Goal: Task Accomplishment & Management: Complete application form

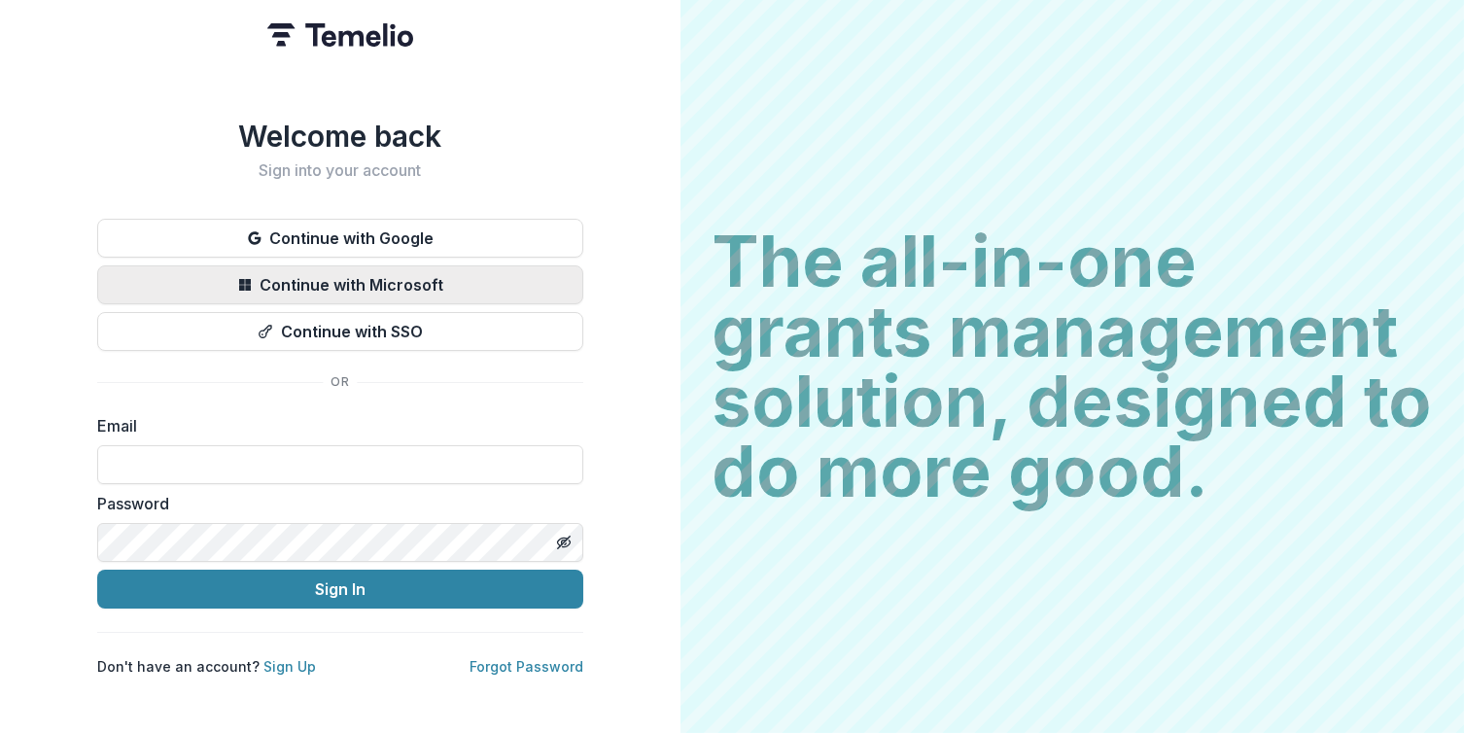
click at [435, 276] on button "Continue with Microsoft" at bounding box center [340, 284] width 486 height 39
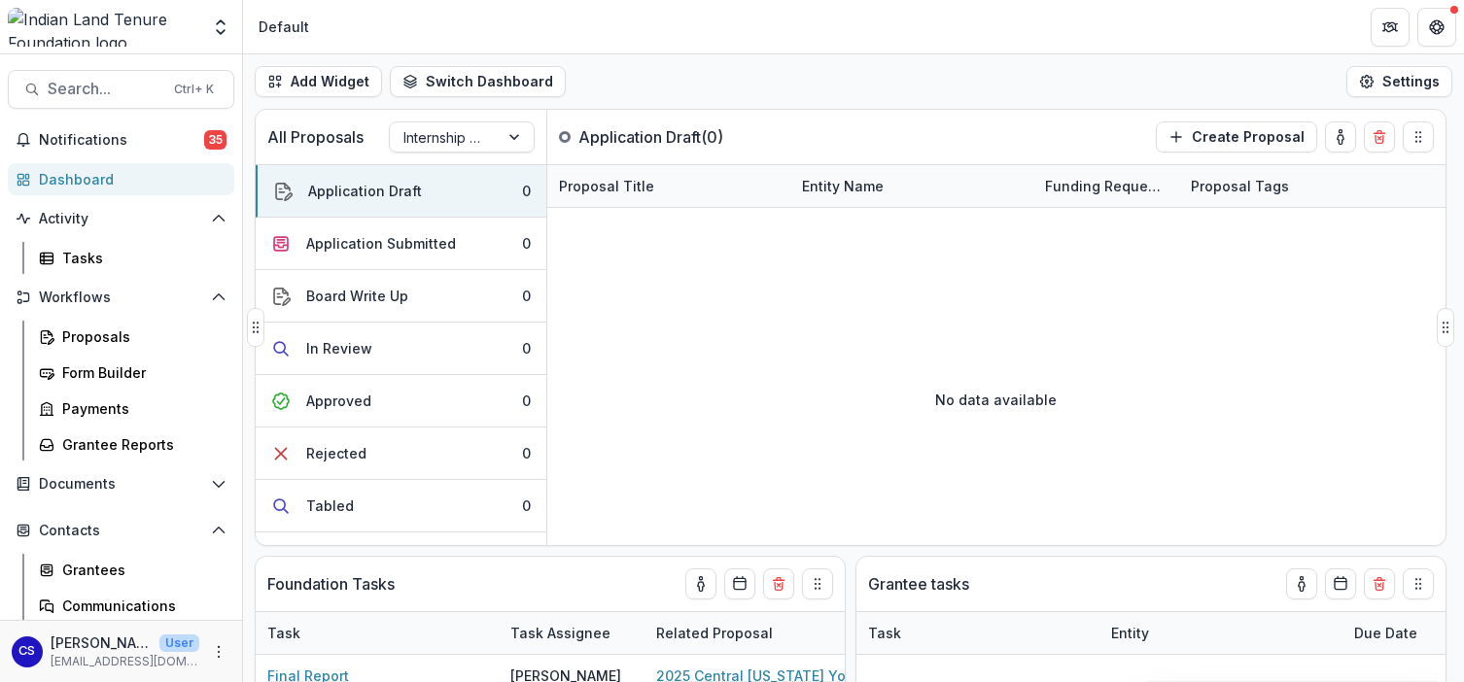
click at [560, 260] on div "No data available" at bounding box center [996, 400] width 898 height 292
click at [88, 340] on div "Proposals" at bounding box center [140, 337] width 156 height 20
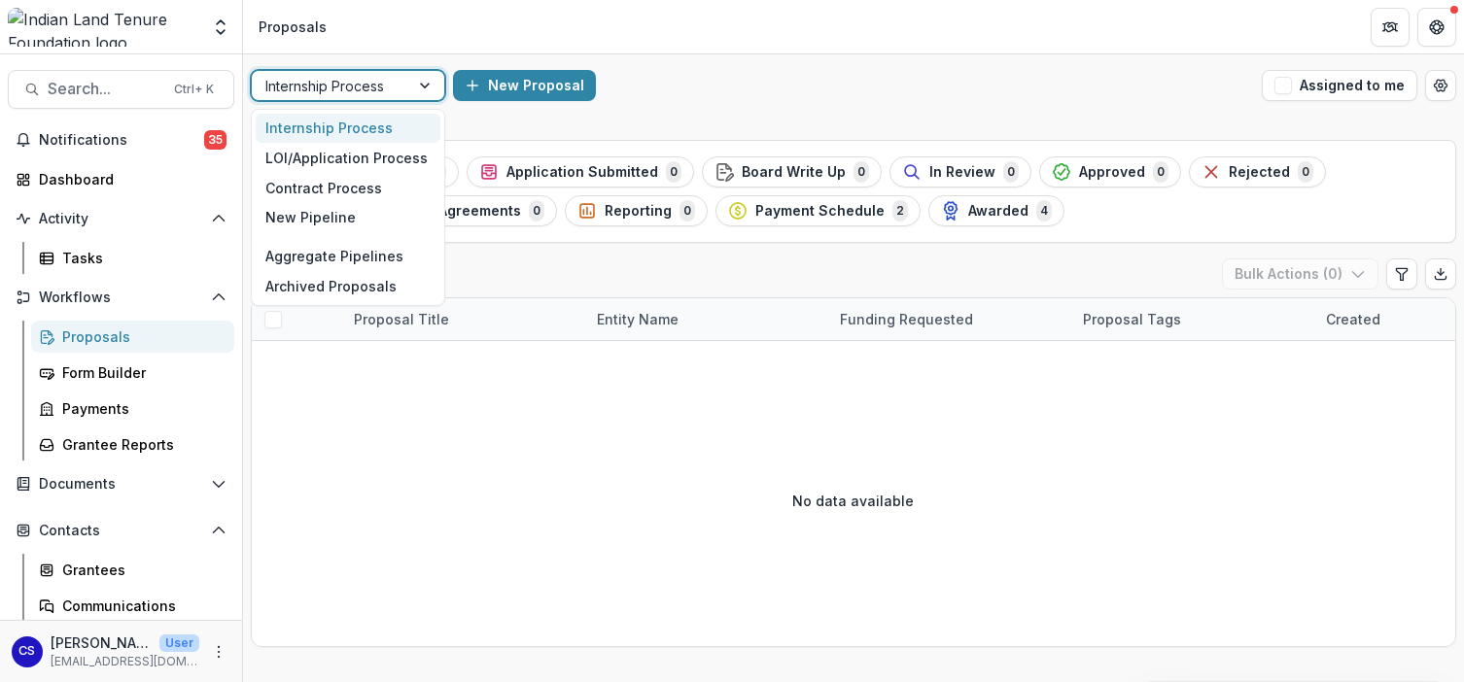
click at [426, 83] on div at bounding box center [426, 85] width 35 height 29
click at [386, 164] on div "LOI/Application Process" at bounding box center [348, 158] width 185 height 30
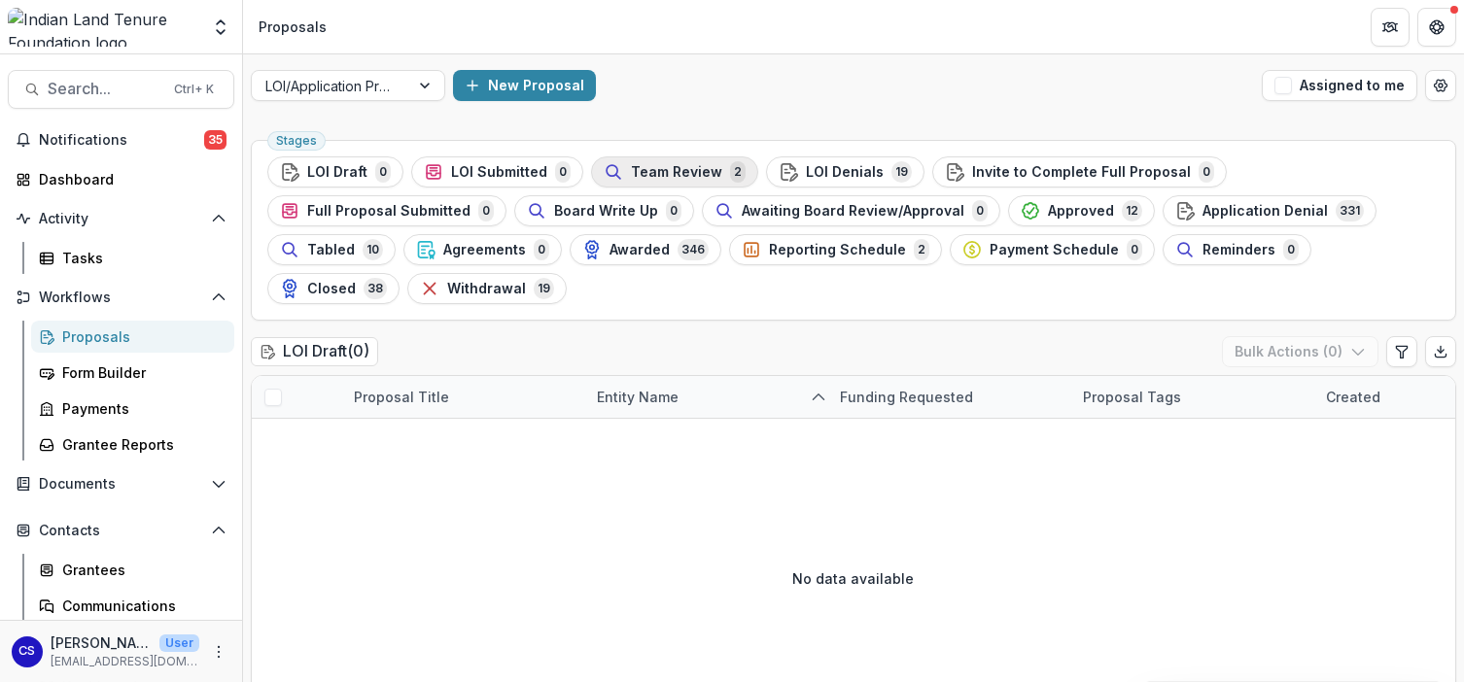
click at [648, 171] on span "Team Review" at bounding box center [676, 172] width 91 height 17
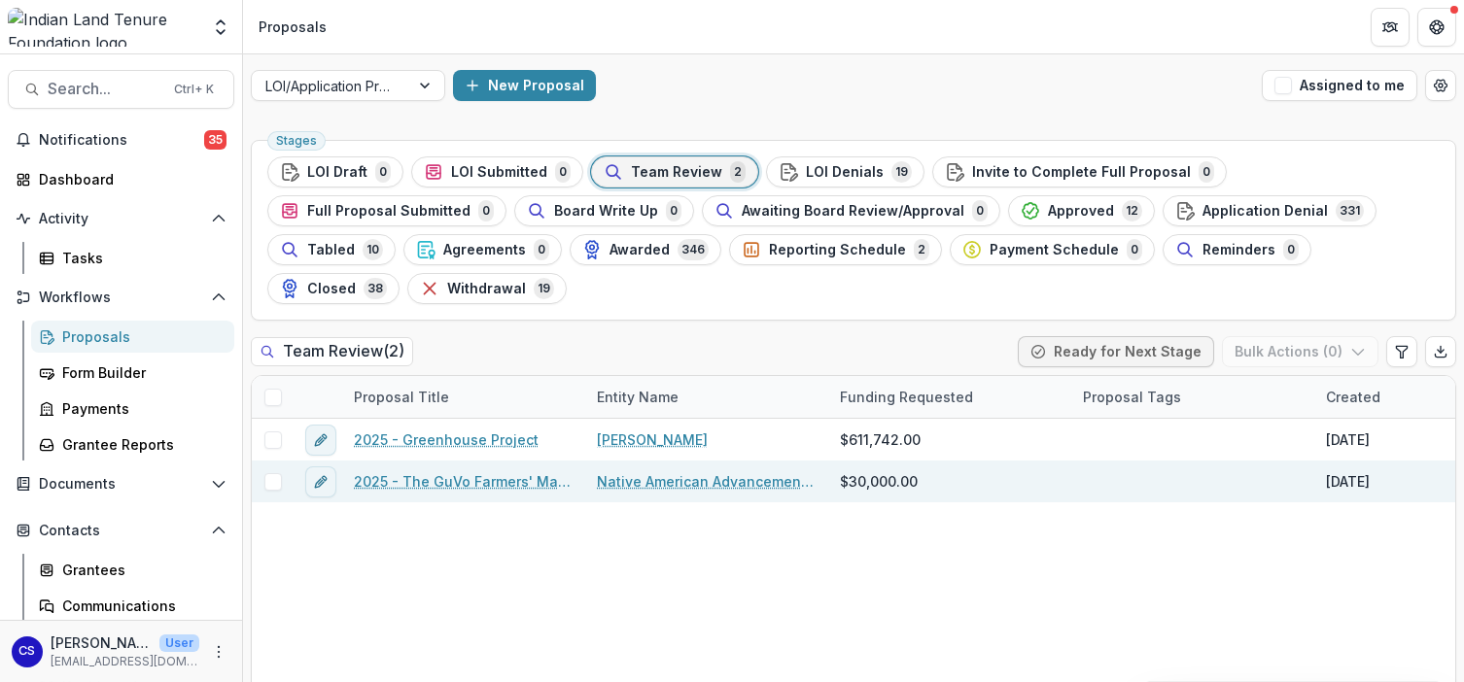
click at [445, 471] on link "2025 - The GuVo Farmers' Market Initiative" at bounding box center [464, 481] width 220 height 20
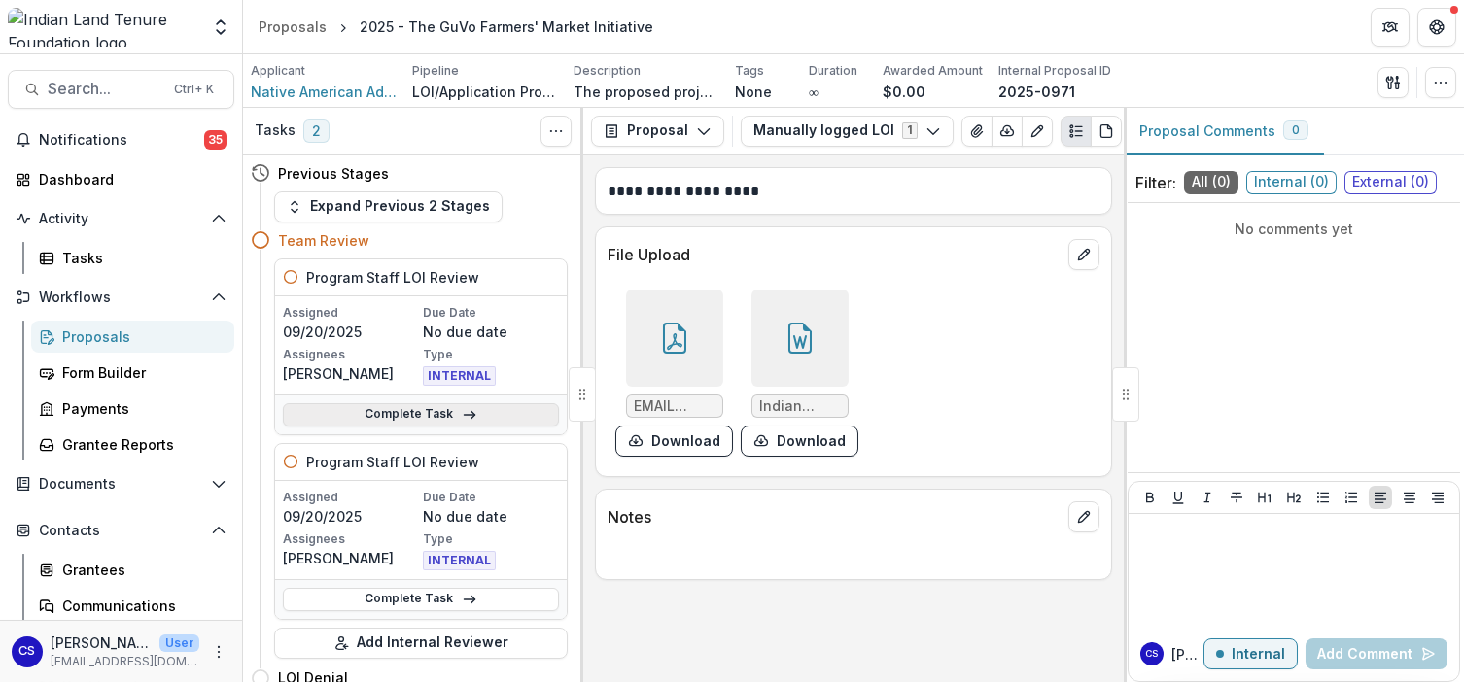
click at [448, 413] on link "Complete Task" at bounding box center [421, 414] width 276 height 23
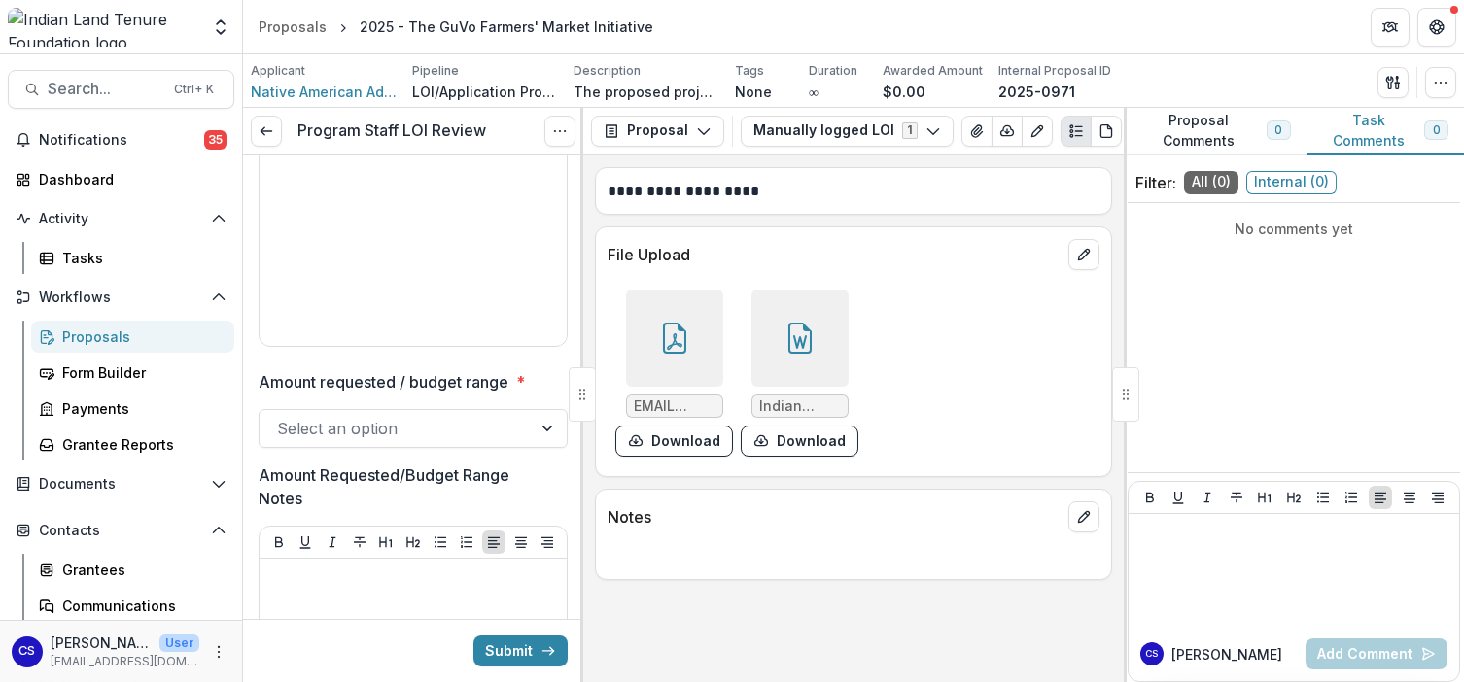
scroll to position [1652, 0]
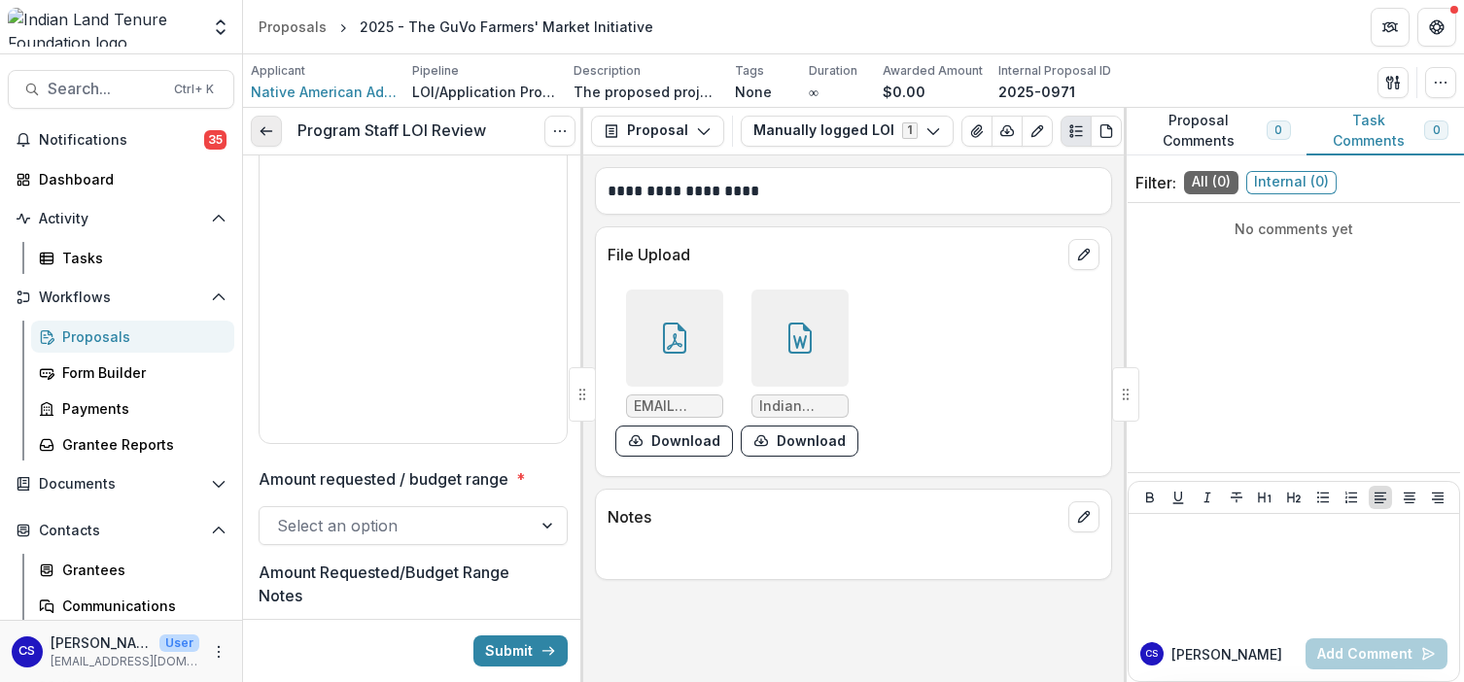
click at [263, 116] on link at bounding box center [266, 131] width 31 height 31
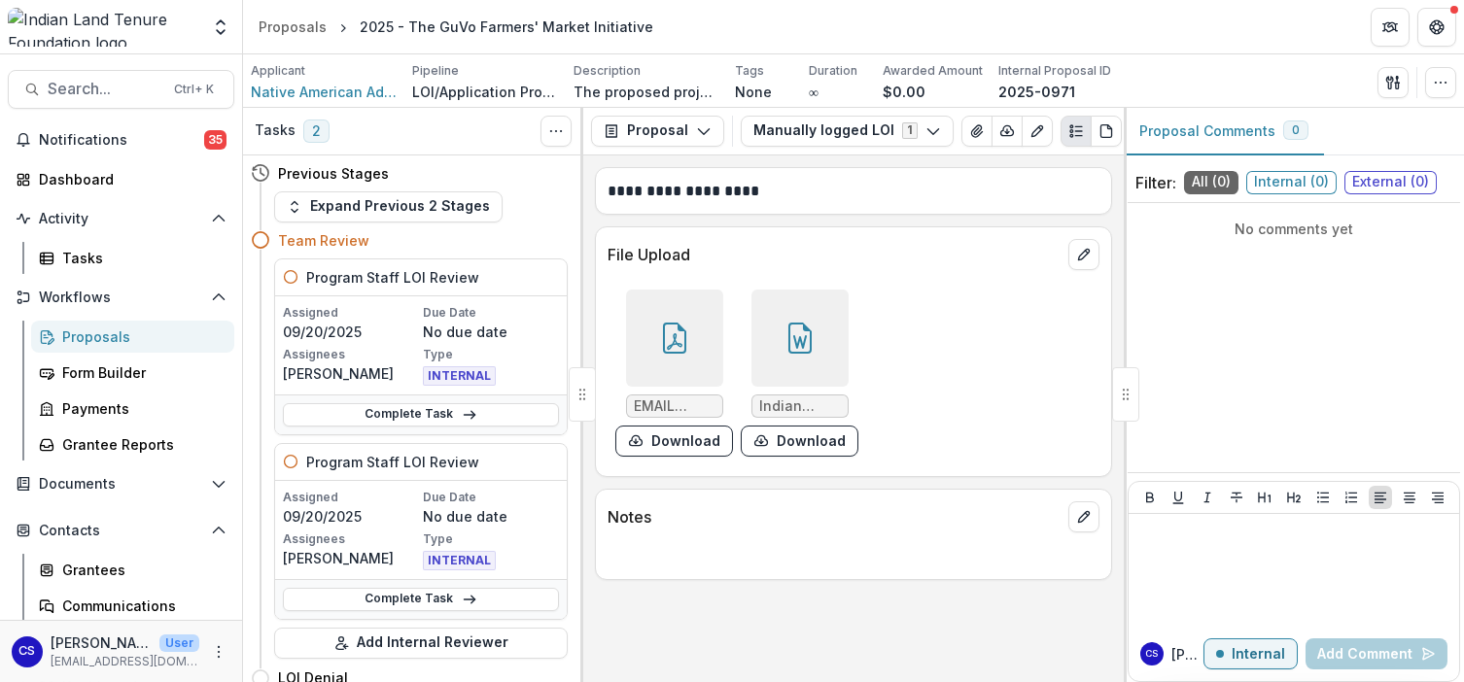
click at [116, 330] on div "Proposals" at bounding box center [140, 337] width 156 height 20
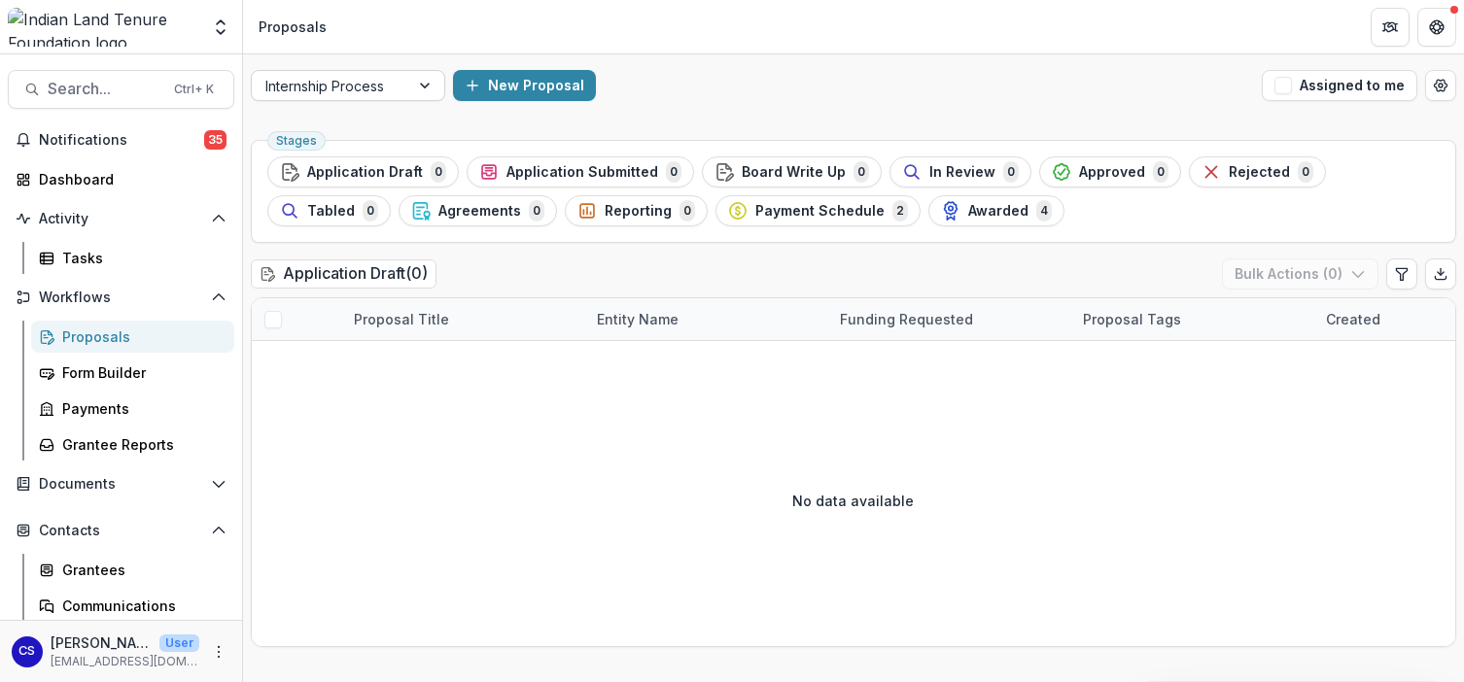
click at [429, 87] on div at bounding box center [426, 85] width 35 height 29
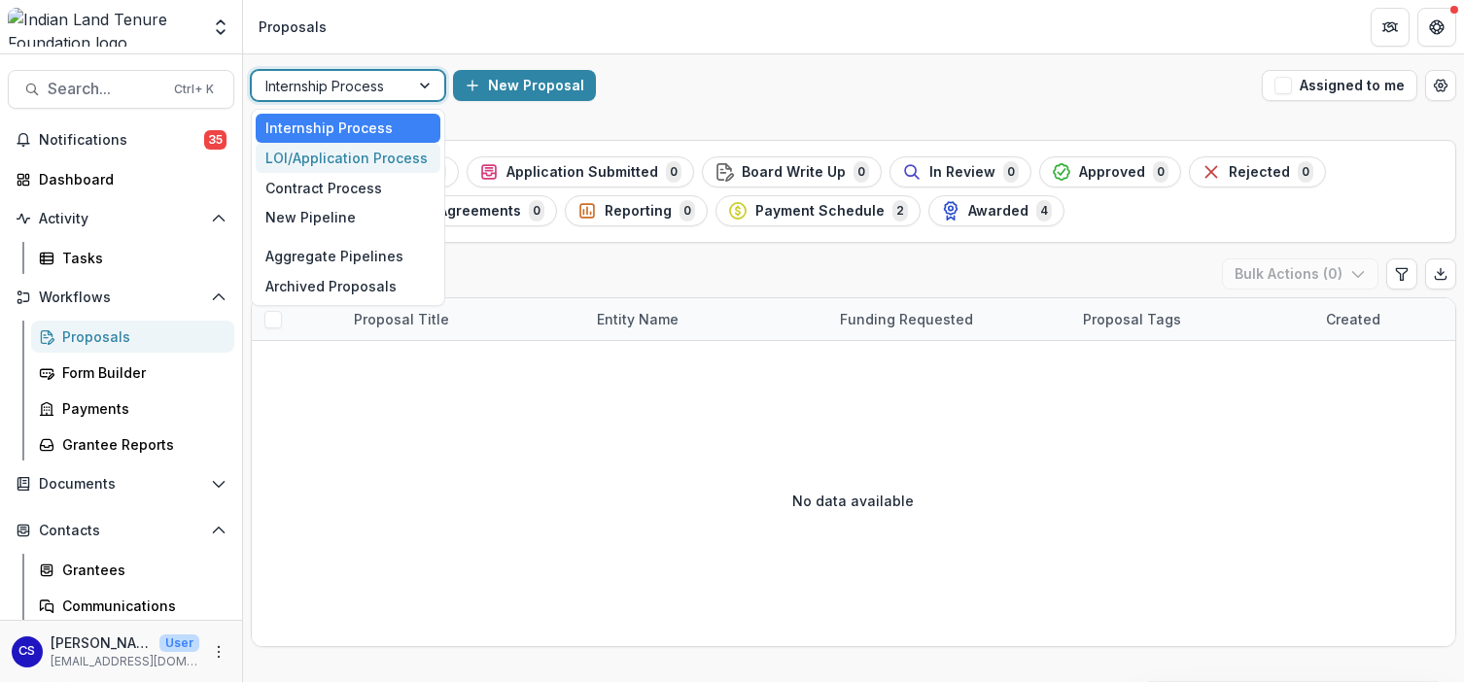
click at [379, 158] on div "LOI/Application Process" at bounding box center [348, 158] width 185 height 30
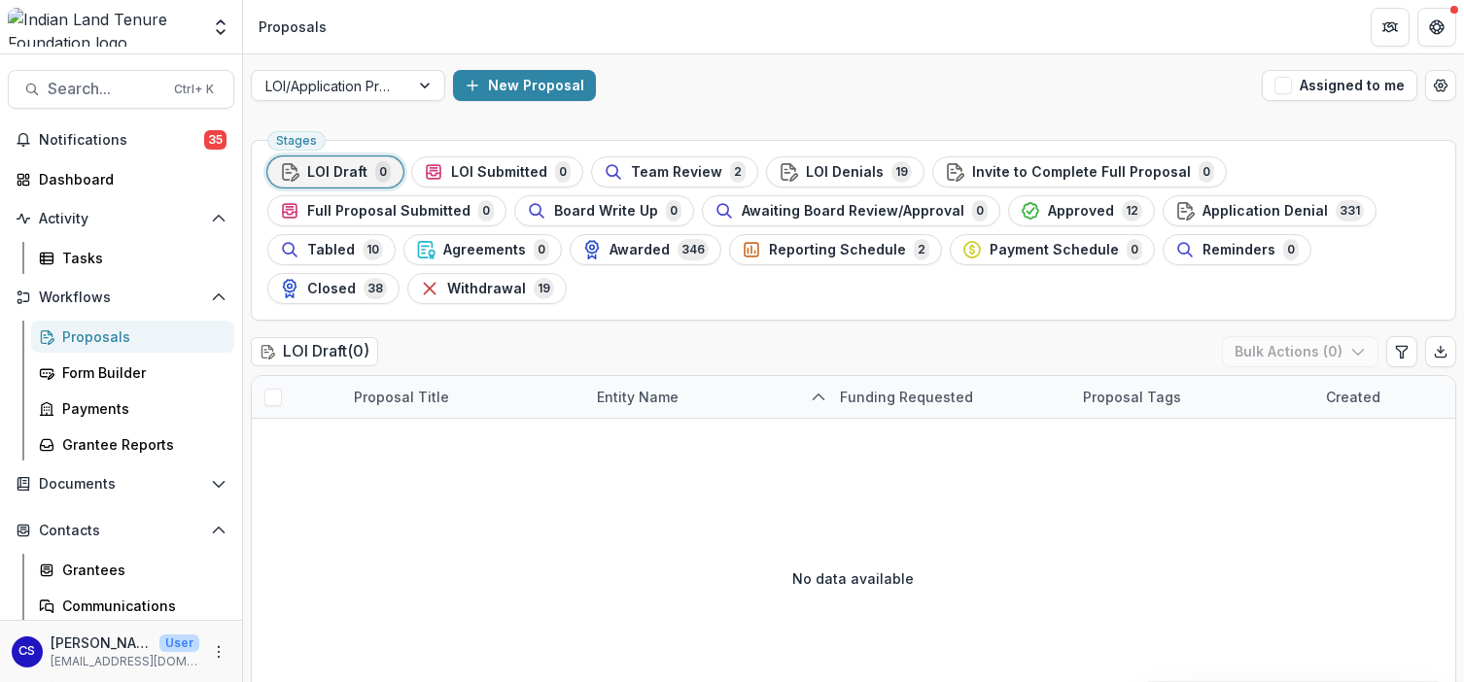
scroll to position [115, 0]
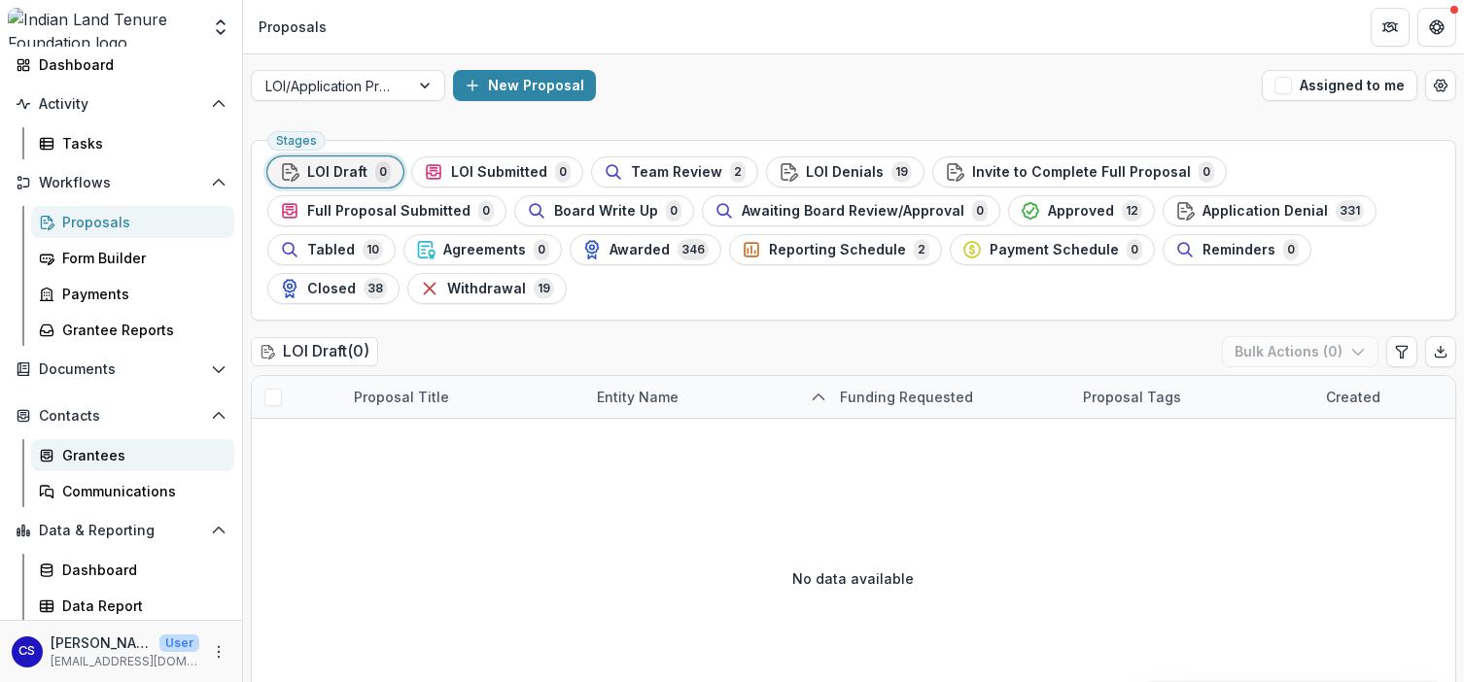
click at [83, 447] on div "Grantees" at bounding box center [140, 455] width 156 height 20
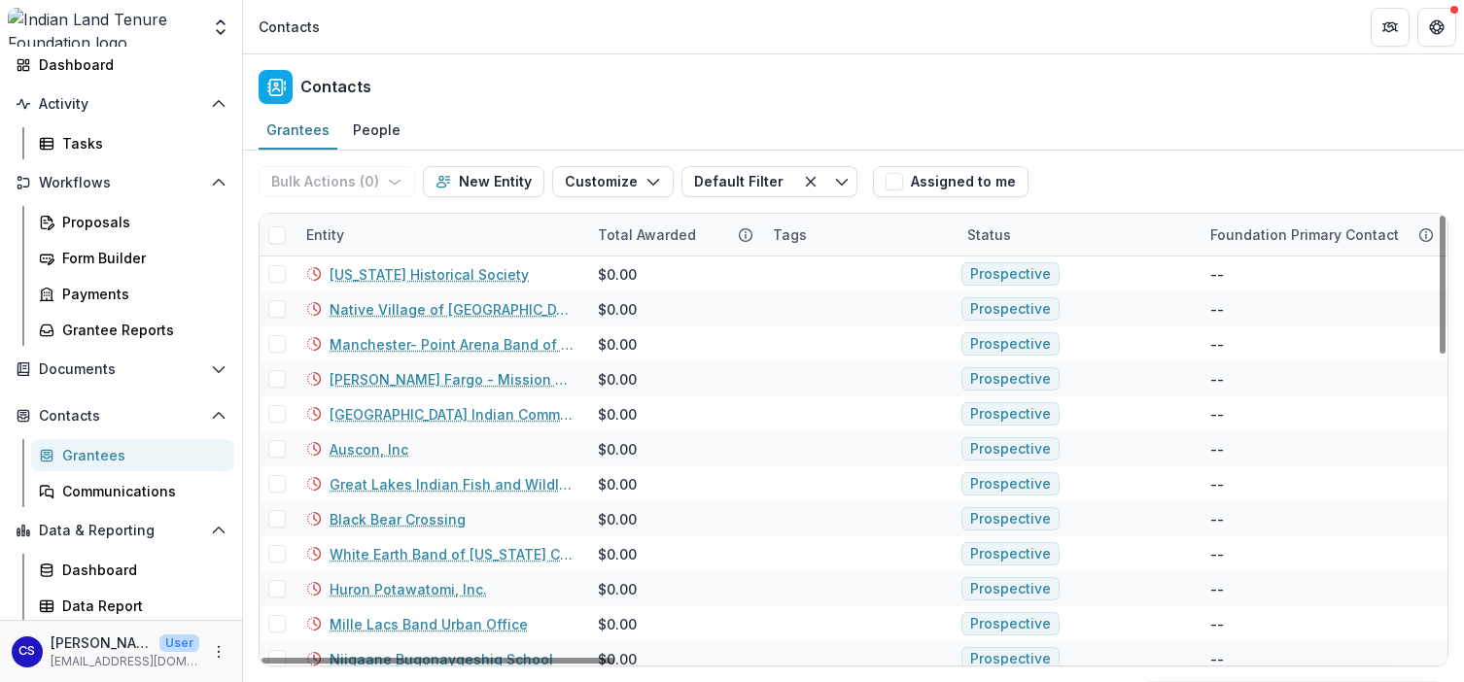
click at [324, 229] on div "Entity" at bounding box center [325, 235] width 61 height 20
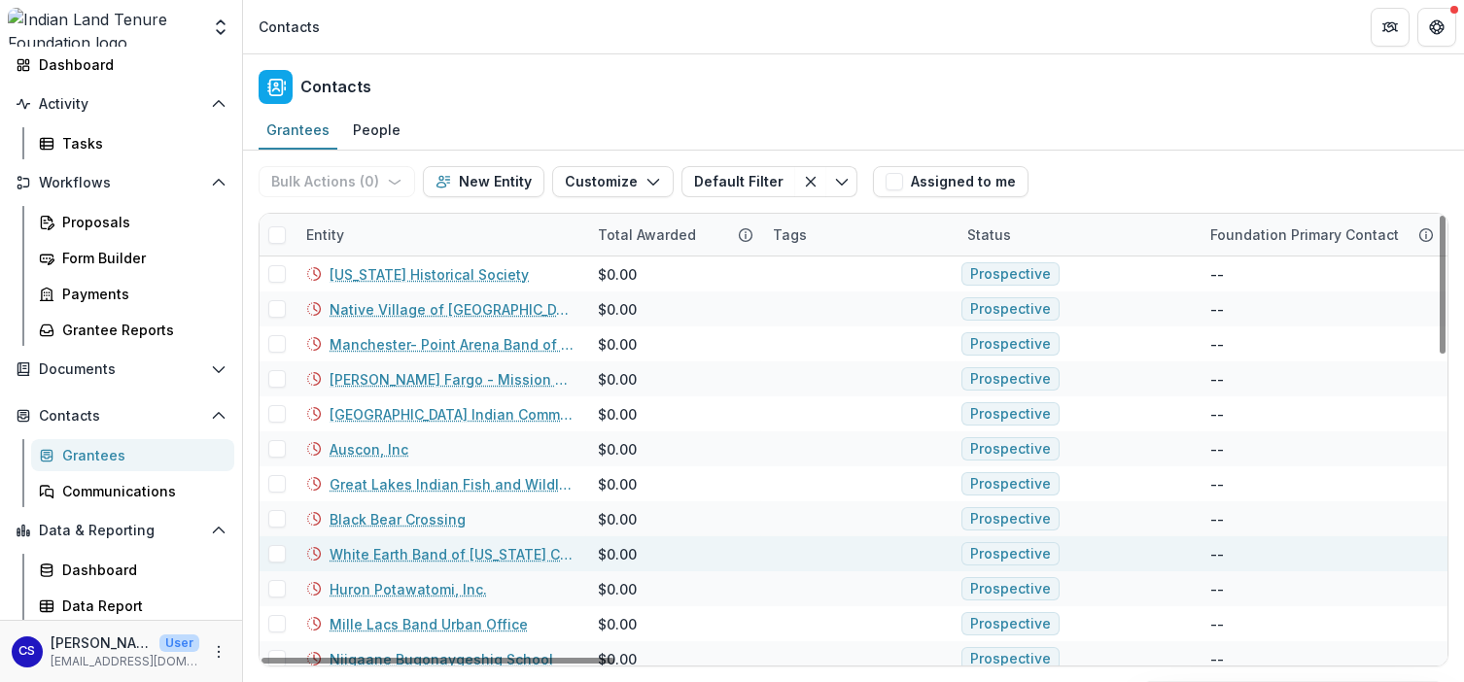
click at [515, 550] on link "White Earth Band of [US_STATE] Chippewa" at bounding box center [451, 554] width 245 height 20
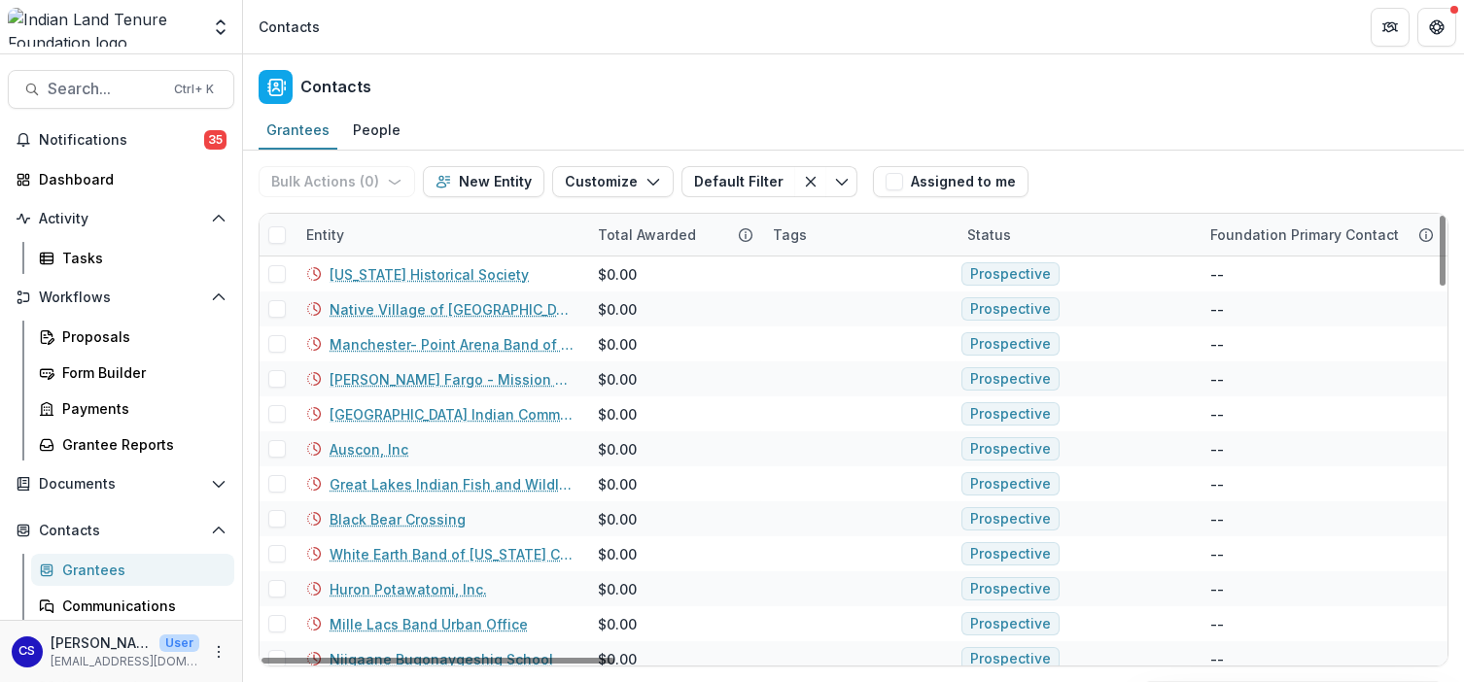
click at [335, 236] on div "Entity" at bounding box center [325, 235] width 61 height 20
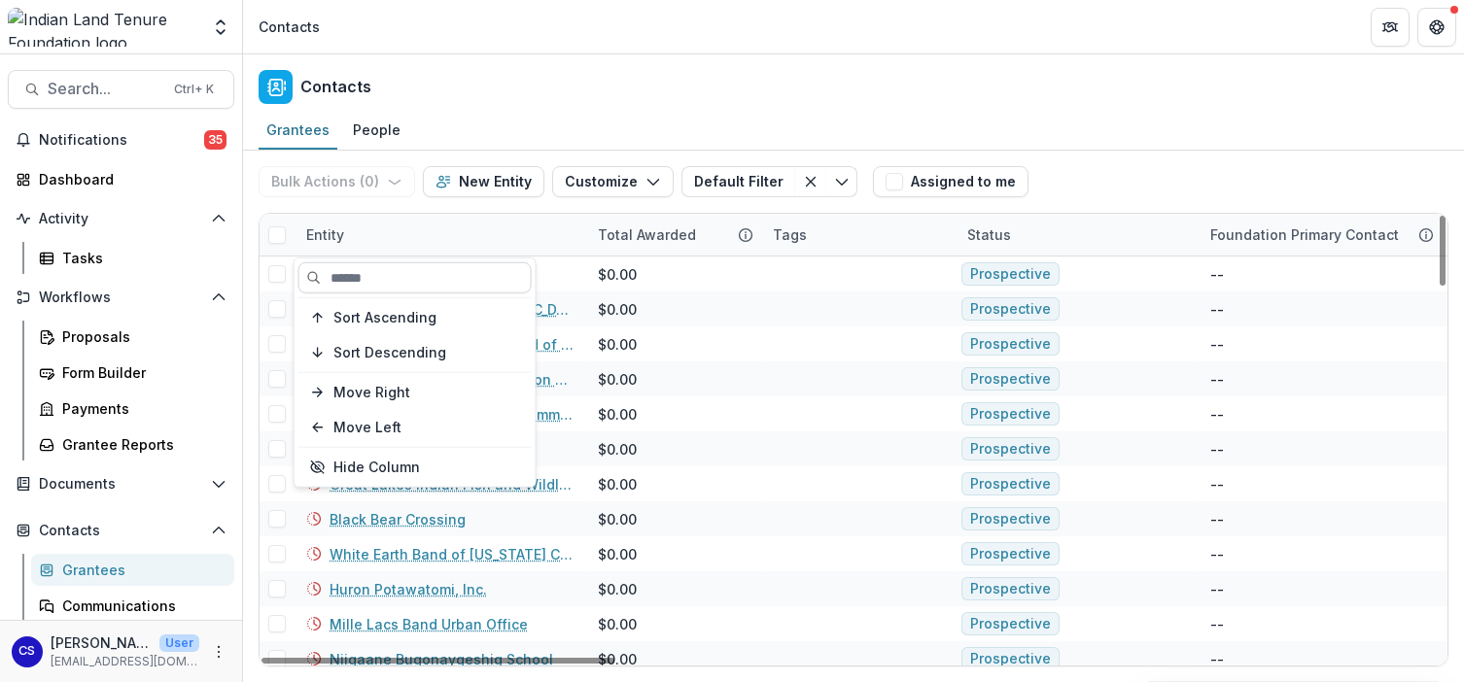
click at [451, 282] on input at bounding box center [414, 277] width 233 height 31
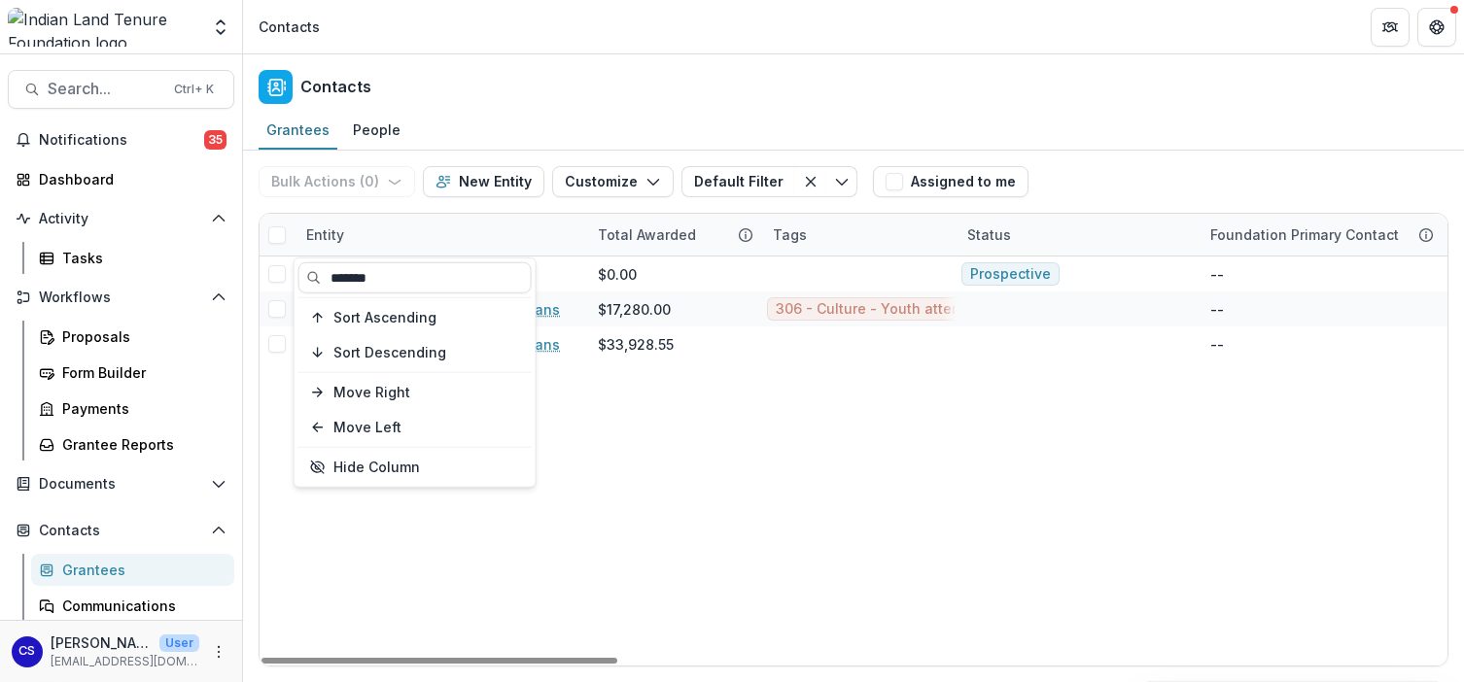
type input "*******"
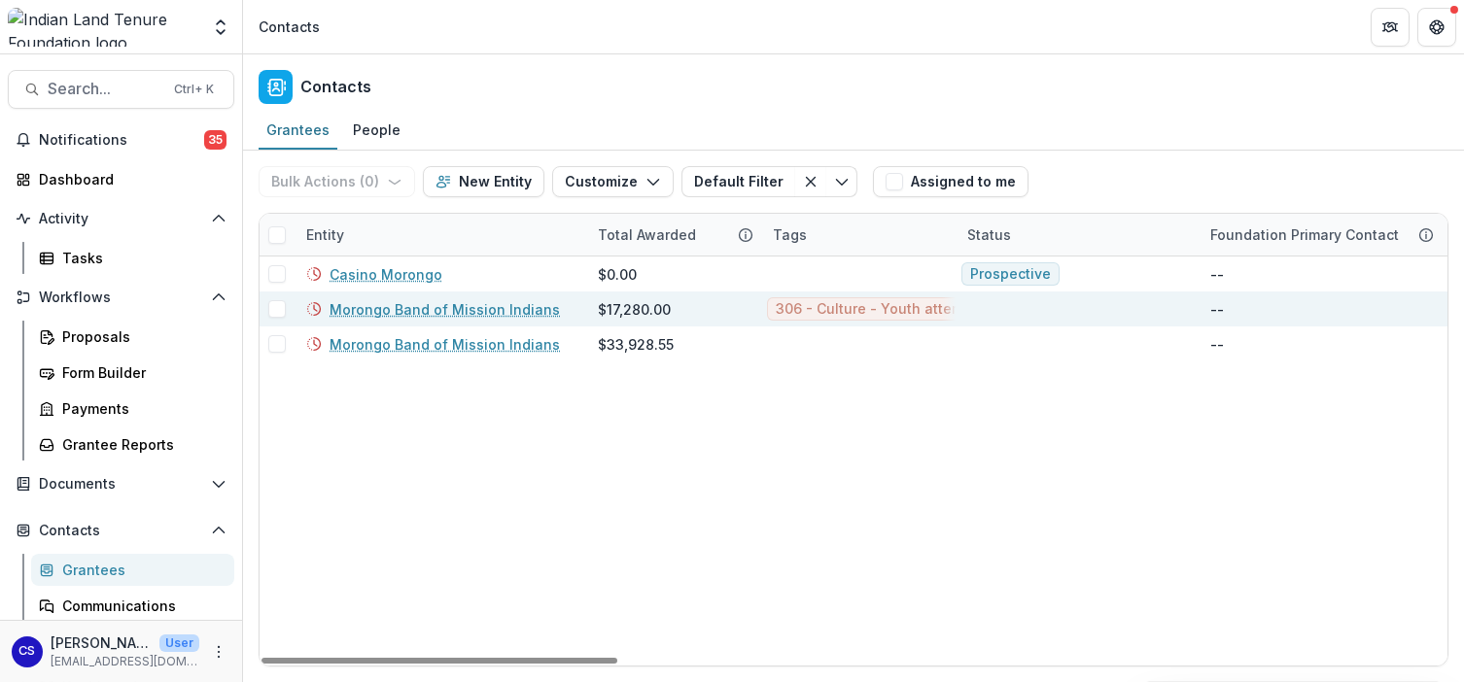
click at [472, 306] on link "Morongo Band of Mission Indians" at bounding box center [444, 309] width 230 height 20
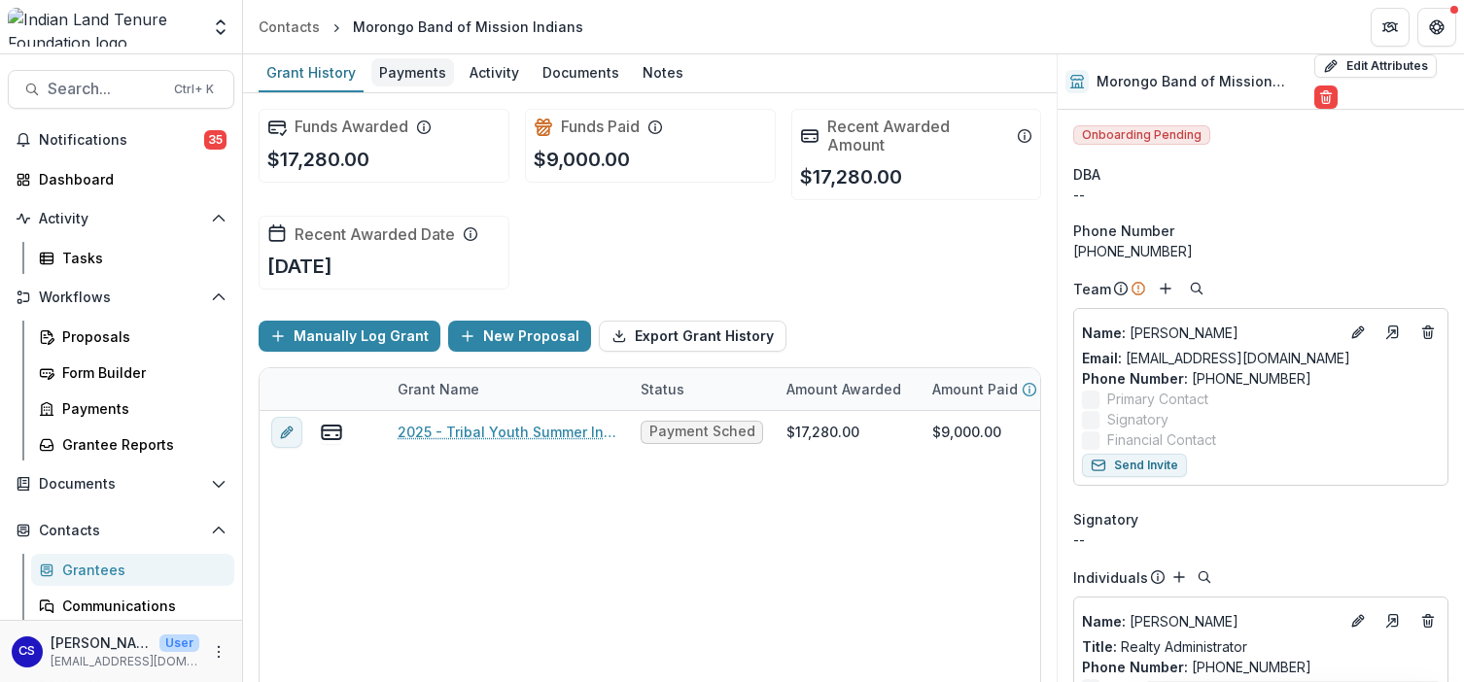
click at [422, 82] on div "Payments" at bounding box center [412, 72] width 83 height 28
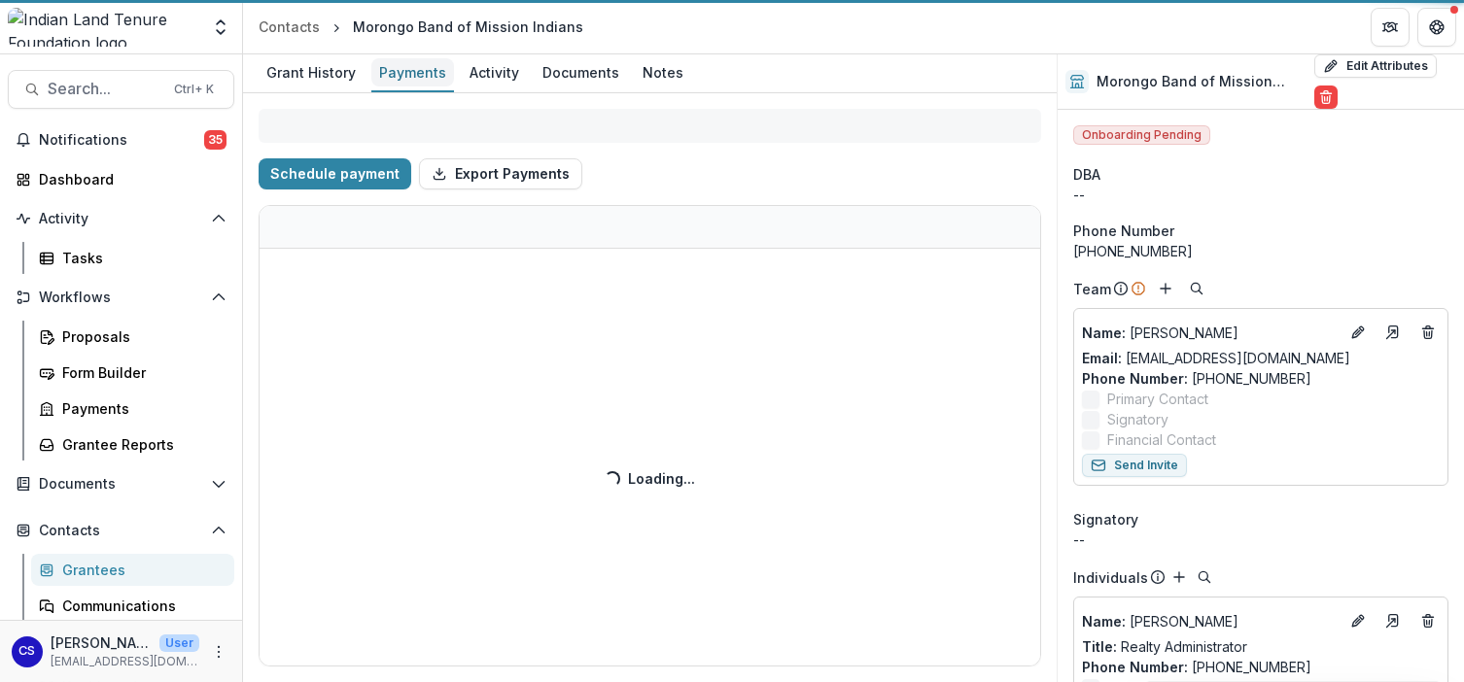
select select "****"
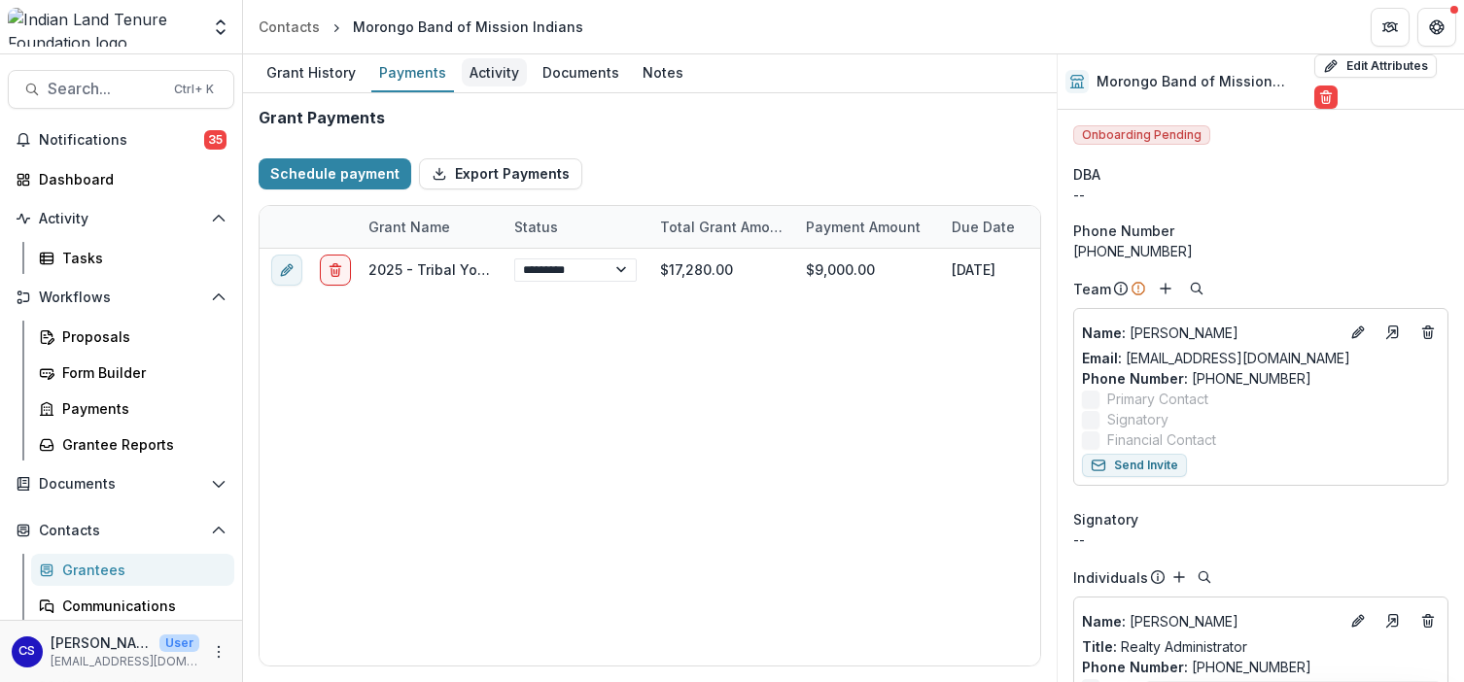
click at [501, 73] on div "Activity" at bounding box center [494, 72] width 65 height 28
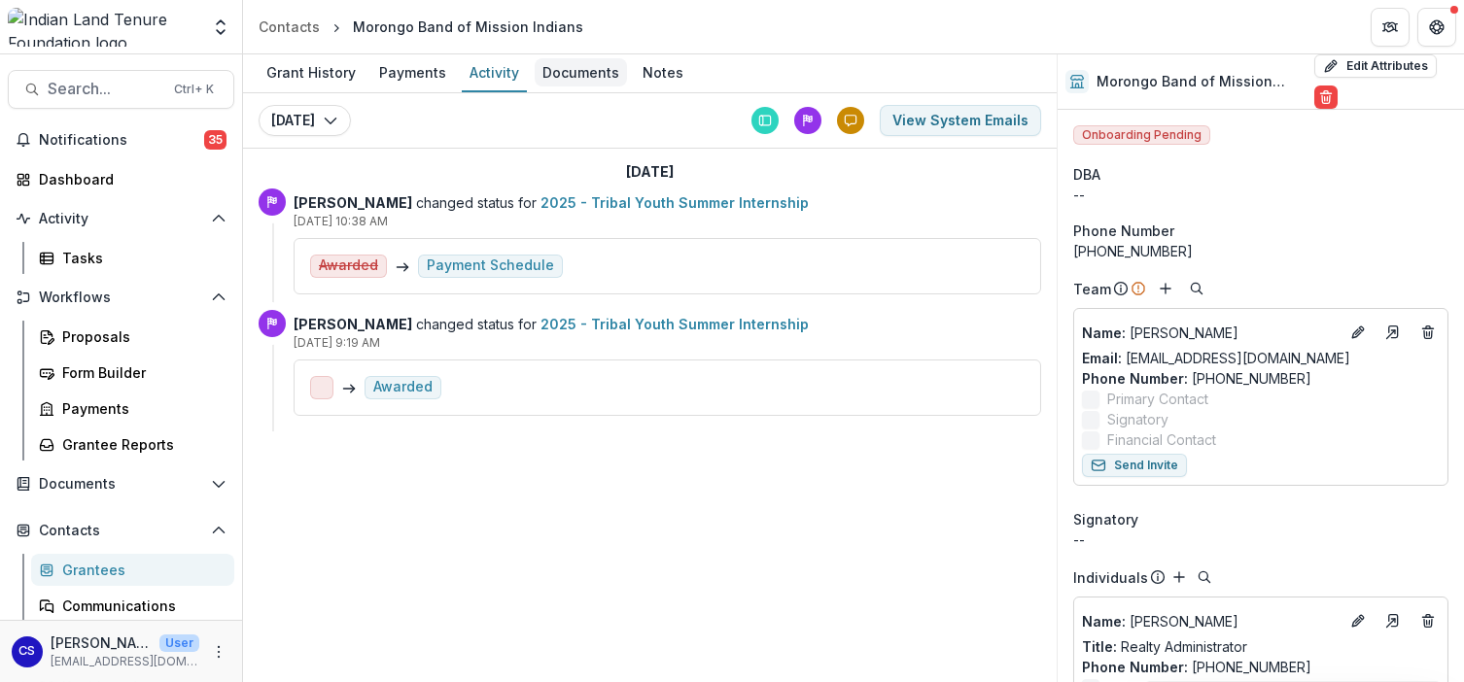
click at [586, 68] on div "Documents" at bounding box center [581, 72] width 92 height 28
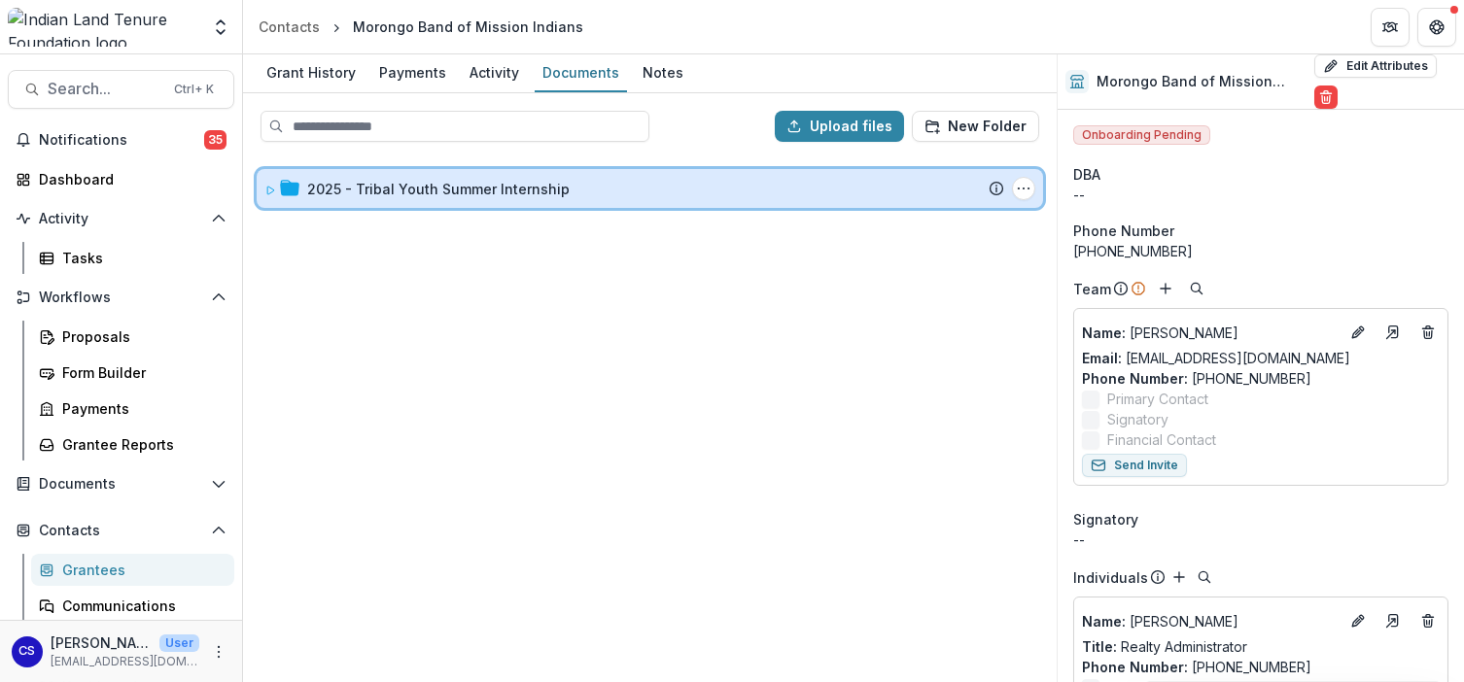
drag, startPoint x: 266, startPoint y: 188, endPoint x: 273, endPoint y: 198, distance: 12.7
click at [266, 190] on icon at bounding box center [270, 191] width 12 height 12
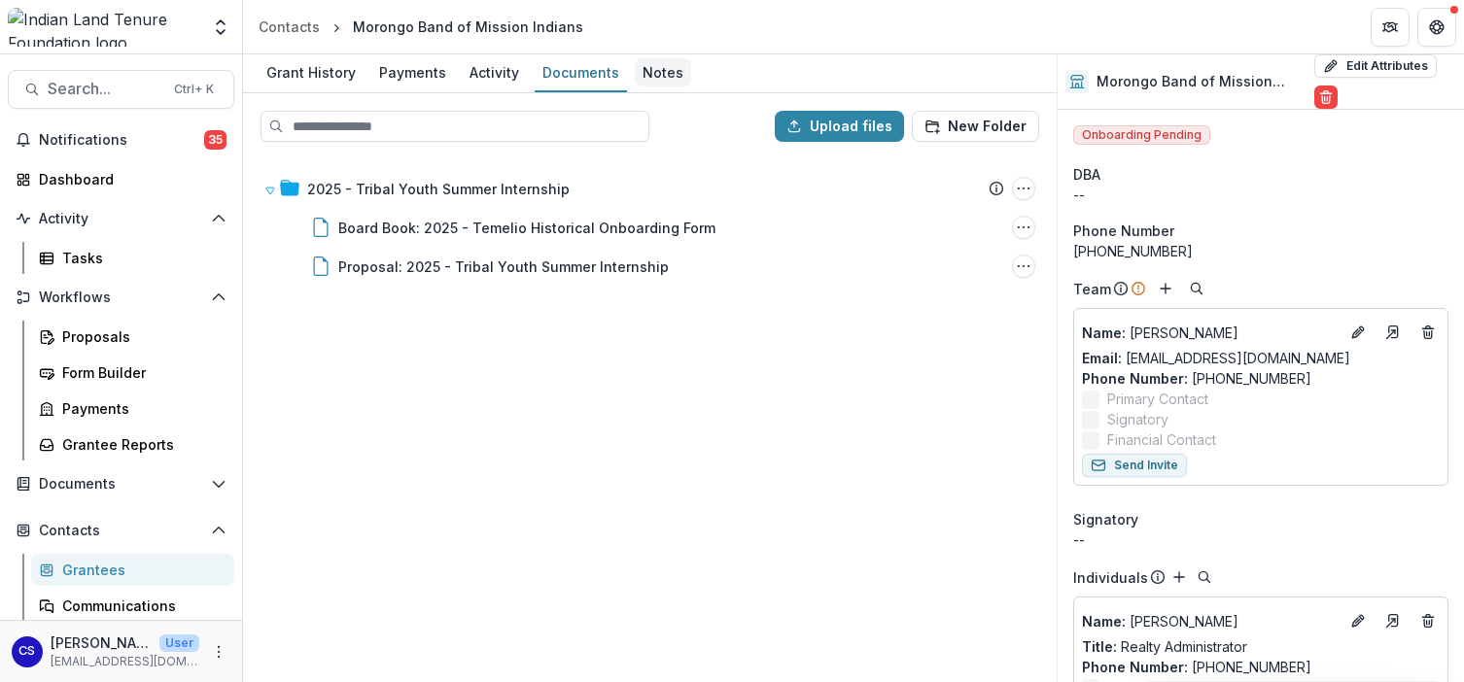
click at [667, 71] on div "Notes" at bounding box center [663, 72] width 56 height 28
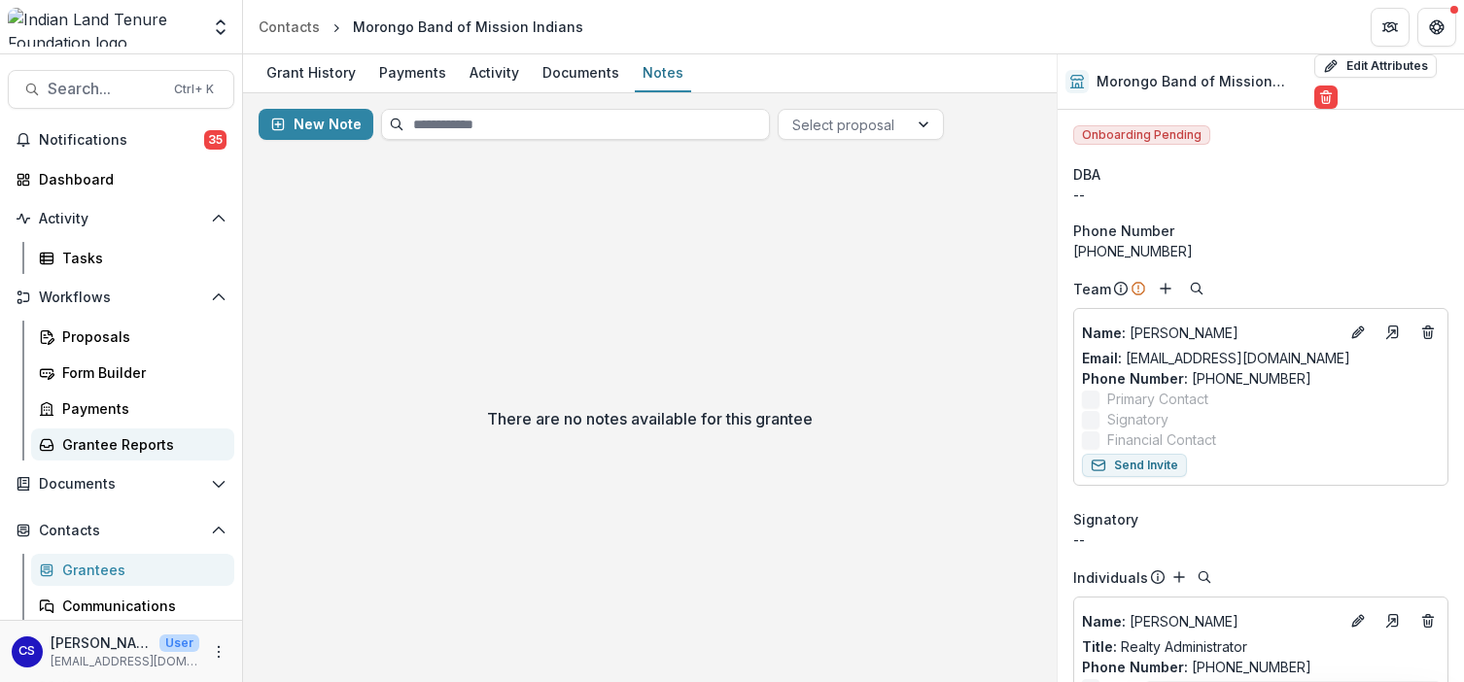
click at [123, 434] on div "Grantee Reports" at bounding box center [140, 444] width 156 height 20
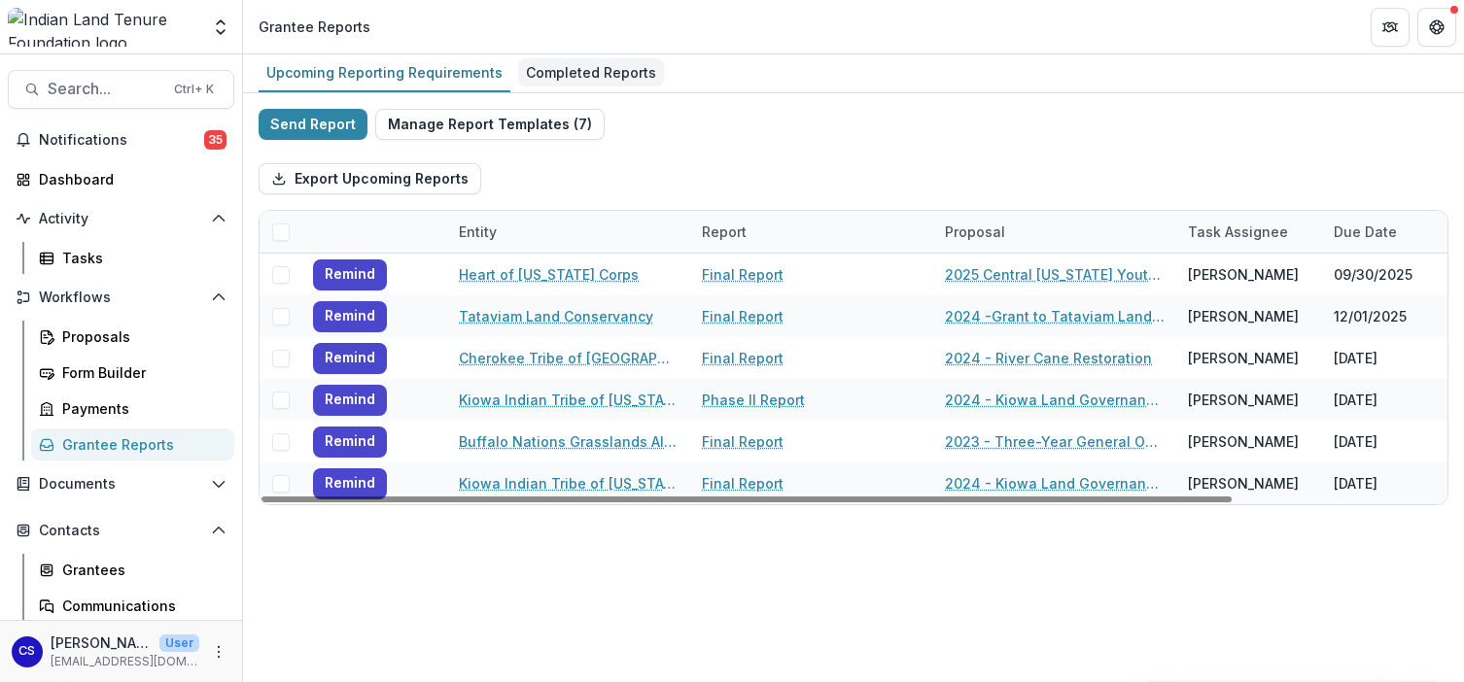
click at [623, 63] on div "Completed Reports" at bounding box center [591, 72] width 146 height 28
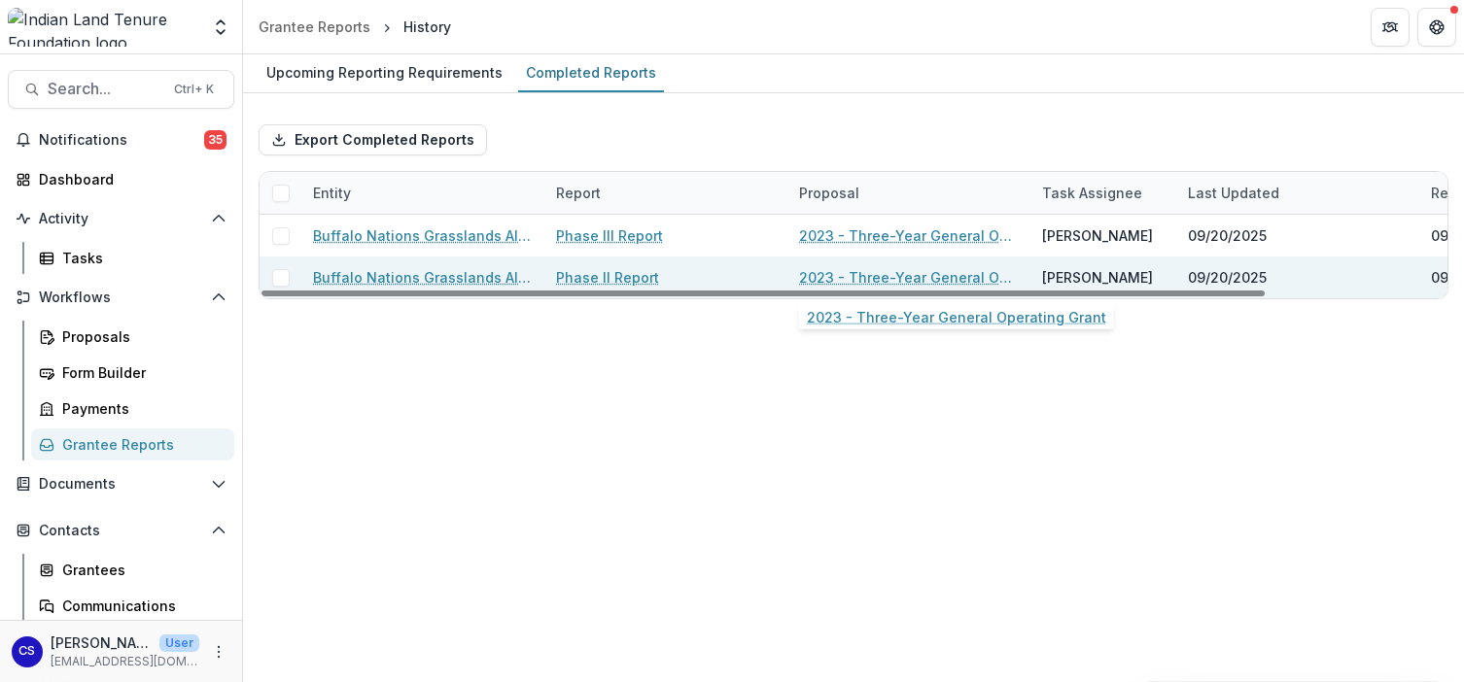
click at [858, 275] on link "2023 - Three-Year General Operating Grant" at bounding box center [909, 277] width 220 height 20
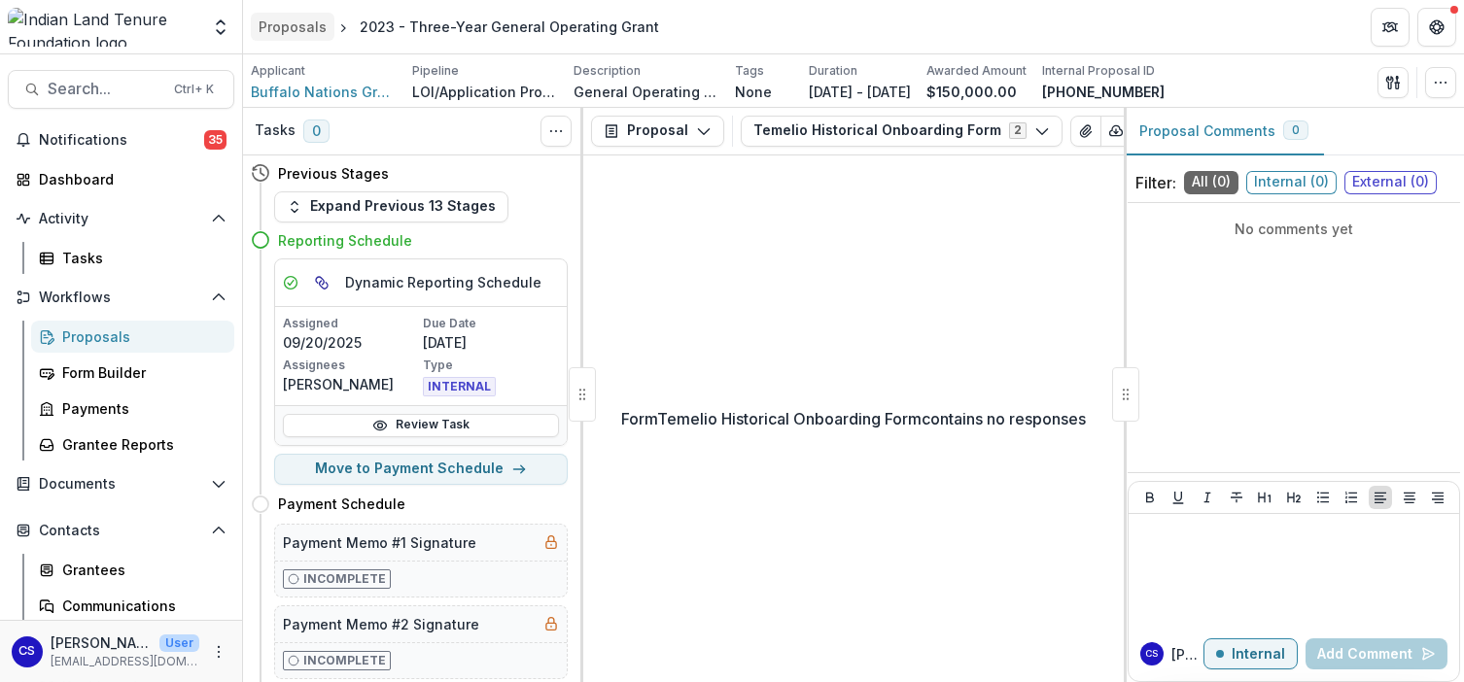
click at [308, 22] on div "Proposals" at bounding box center [293, 27] width 68 height 20
click at [704, 125] on icon "button" at bounding box center [704, 131] width 16 height 16
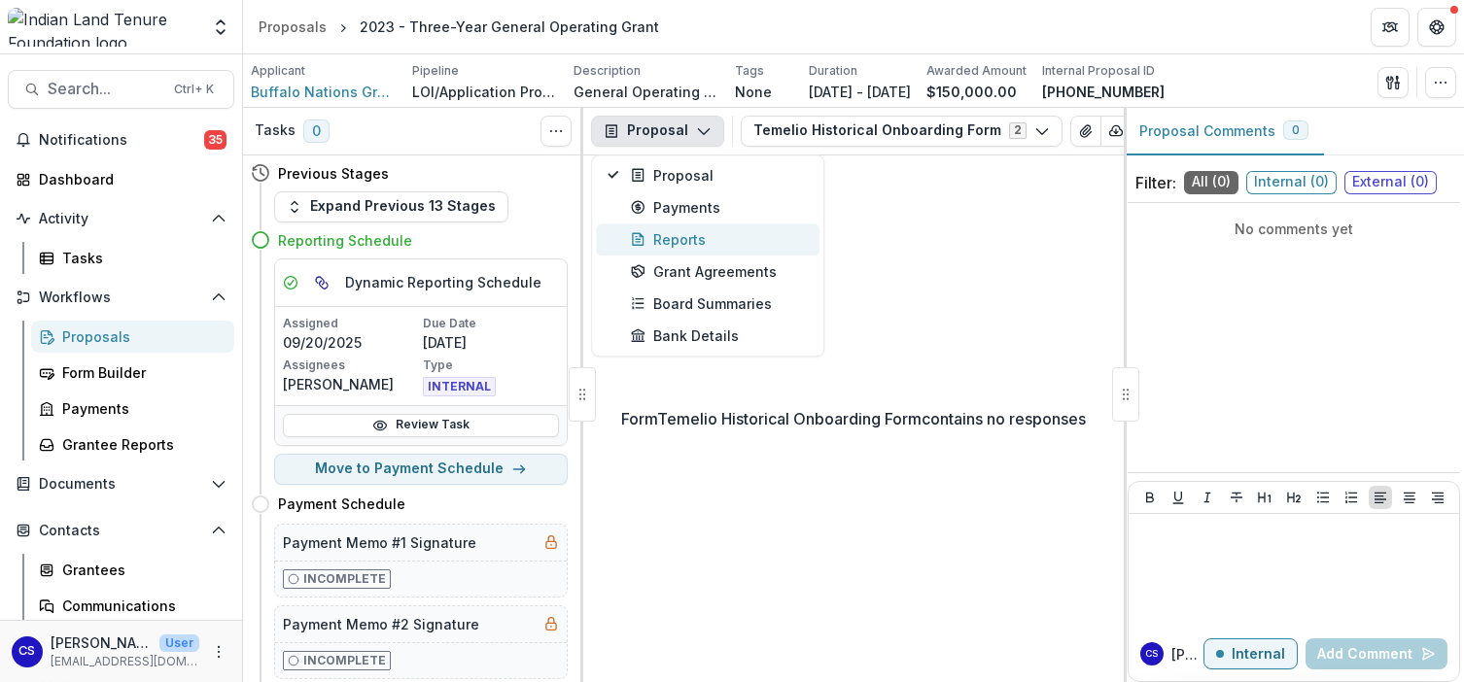
click at [693, 232] on div "Reports" at bounding box center [719, 239] width 178 height 20
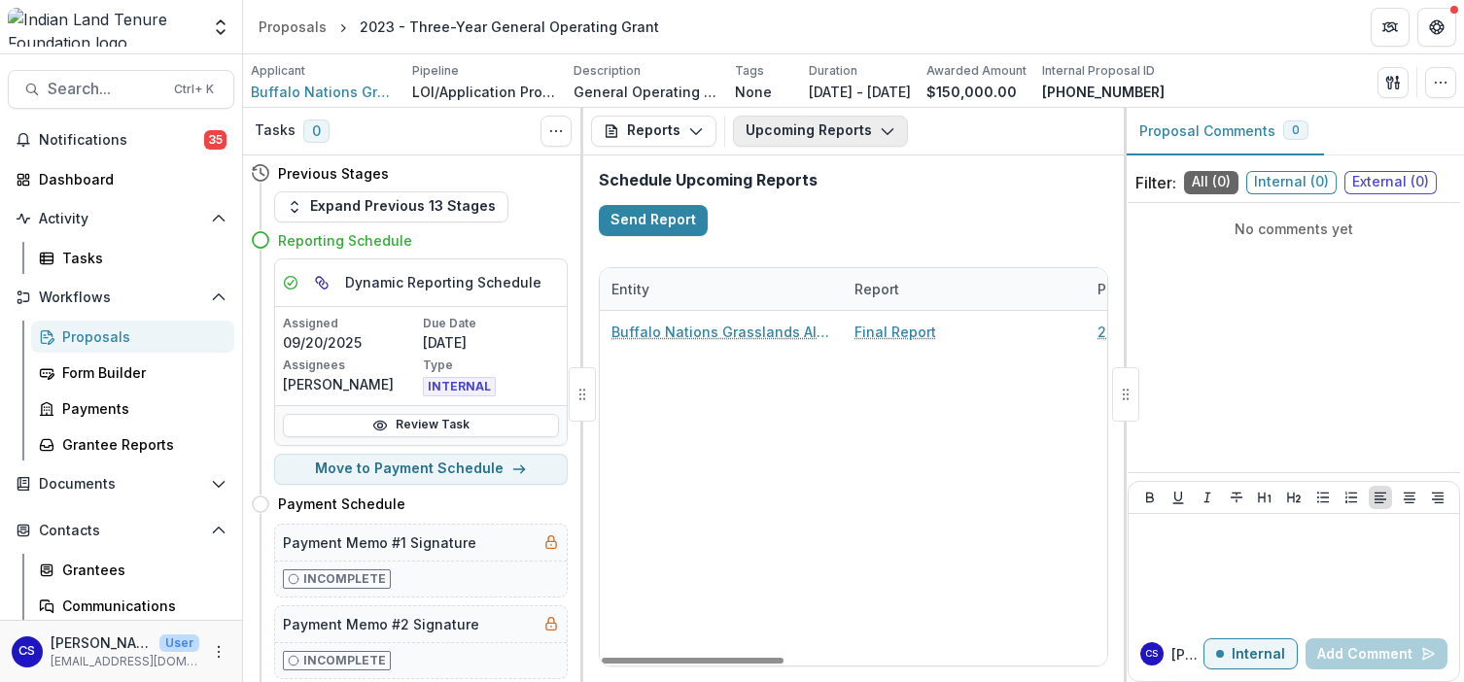
click at [880, 131] on icon "button" at bounding box center [888, 131] width 16 height 16
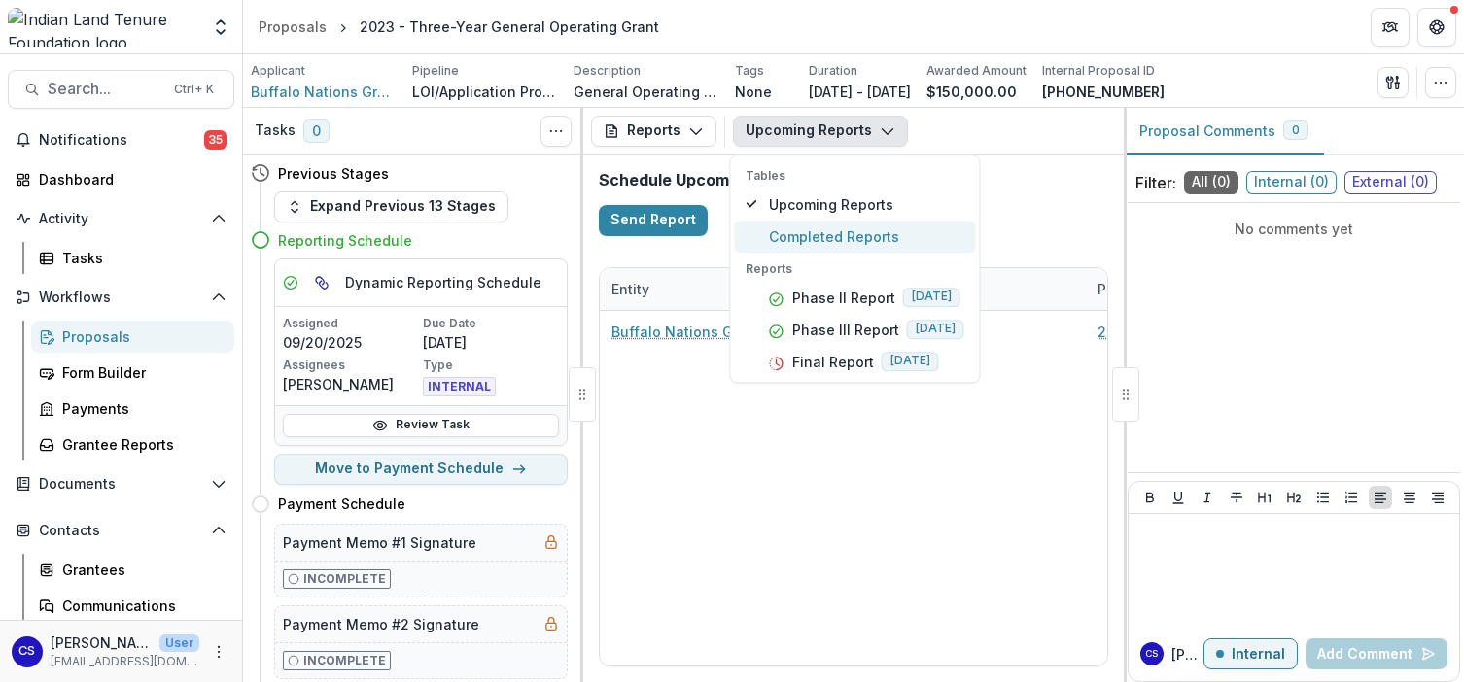
click at [860, 230] on span "Completed Reports" at bounding box center [866, 236] width 195 height 20
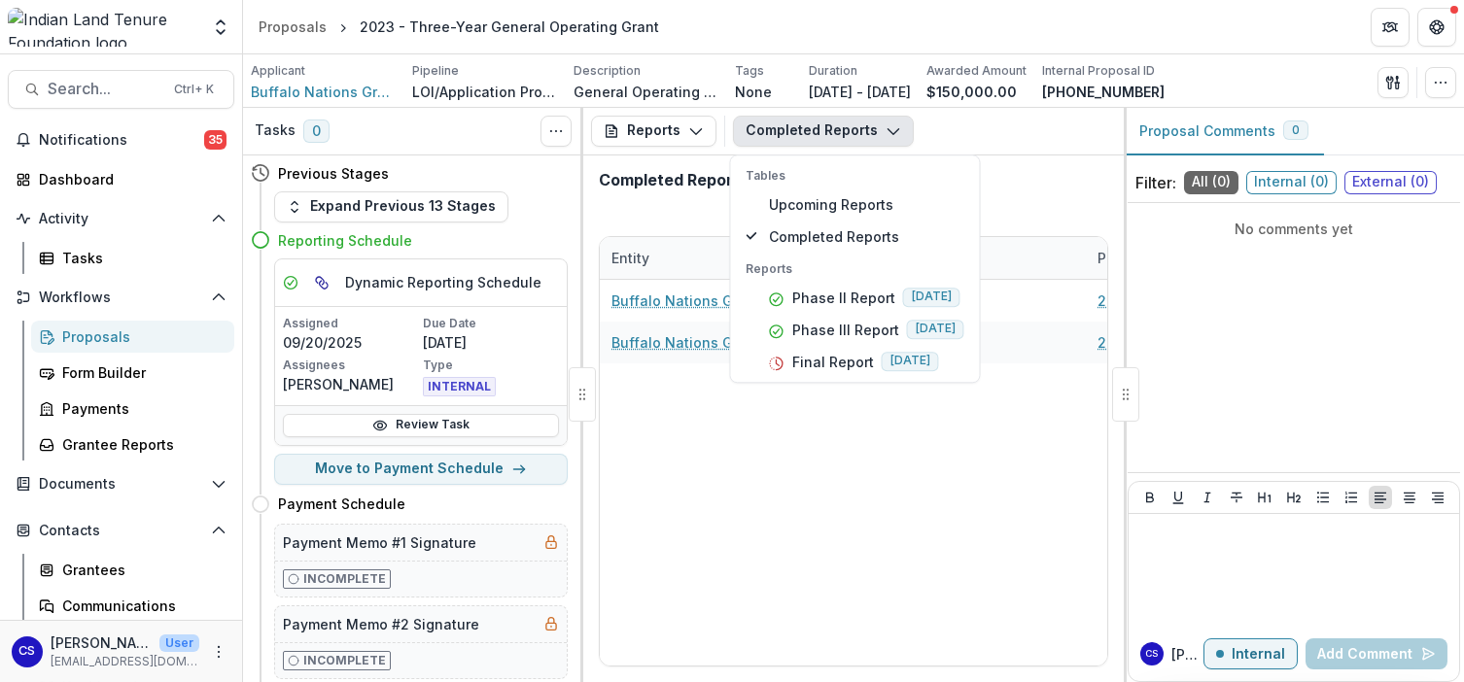
click at [1019, 201] on div "Completed Reports" at bounding box center [853, 188] width 540 height 65
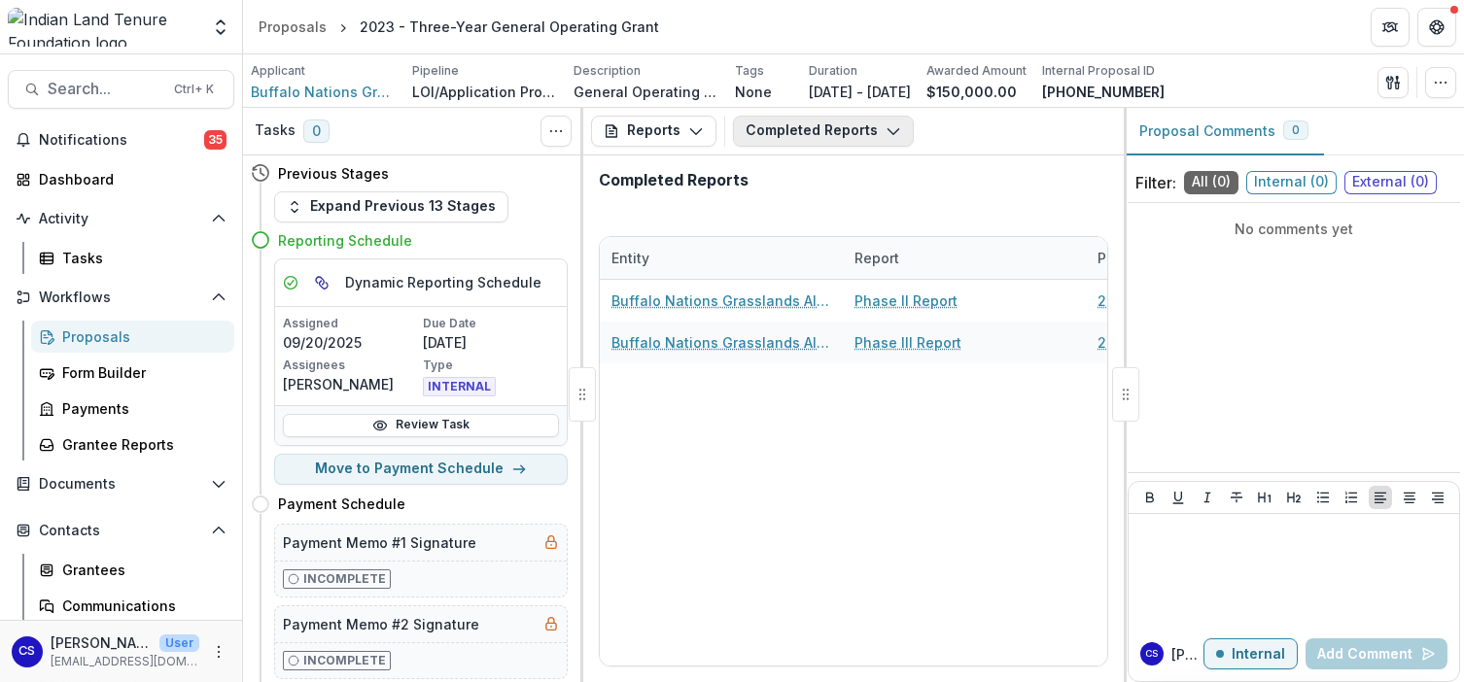
click at [818, 128] on button "Completed Reports" at bounding box center [823, 131] width 181 height 31
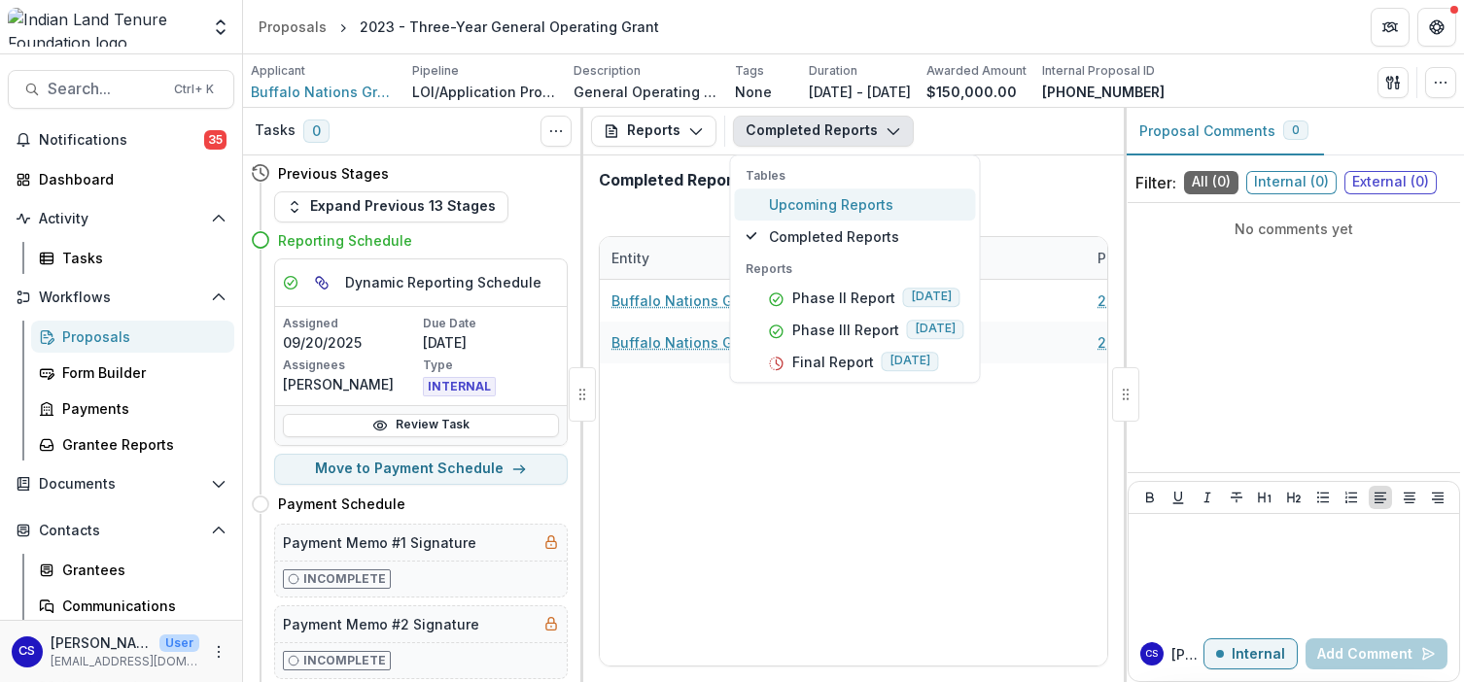
click at [913, 217] on button "Upcoming Reports" at bounding box center [854, 205] width 241 height 32
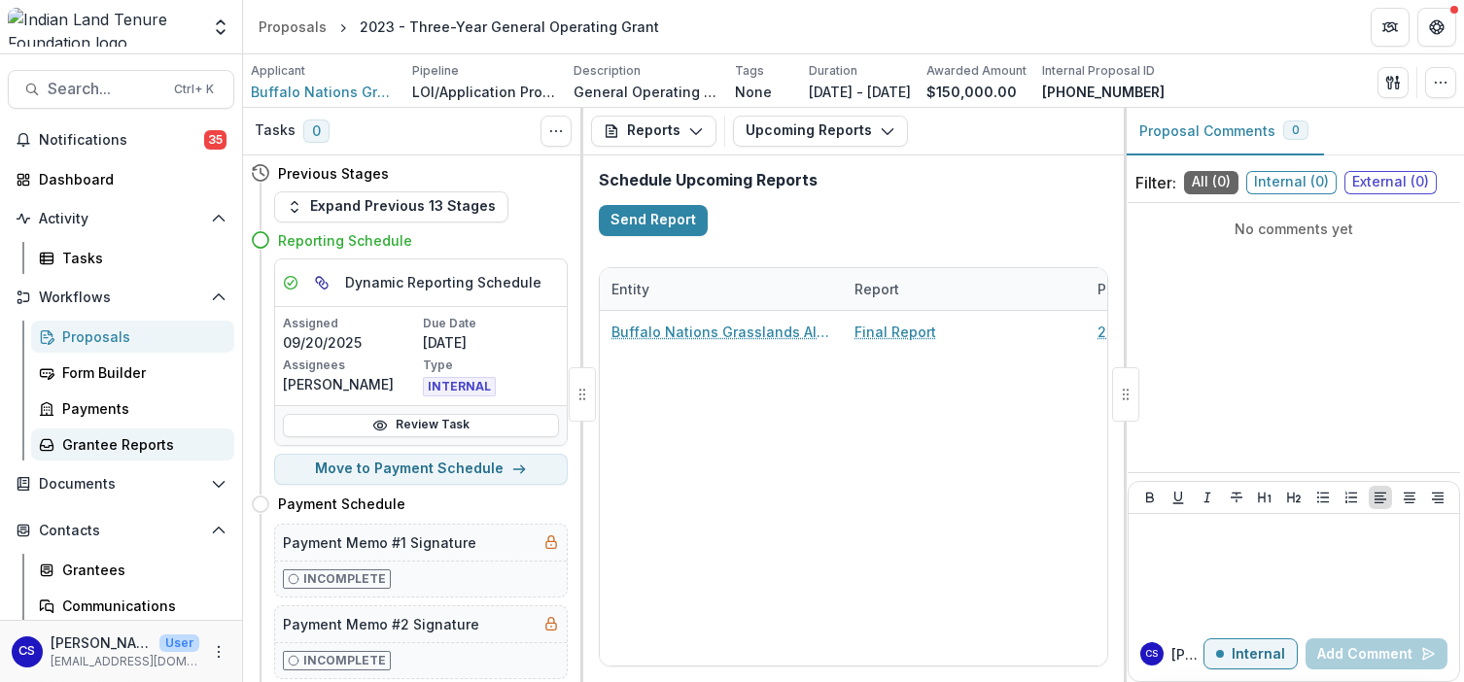
click at [163, 445] on div "Grantee Reports" at bounding box center [140, 444] width 156 height 20
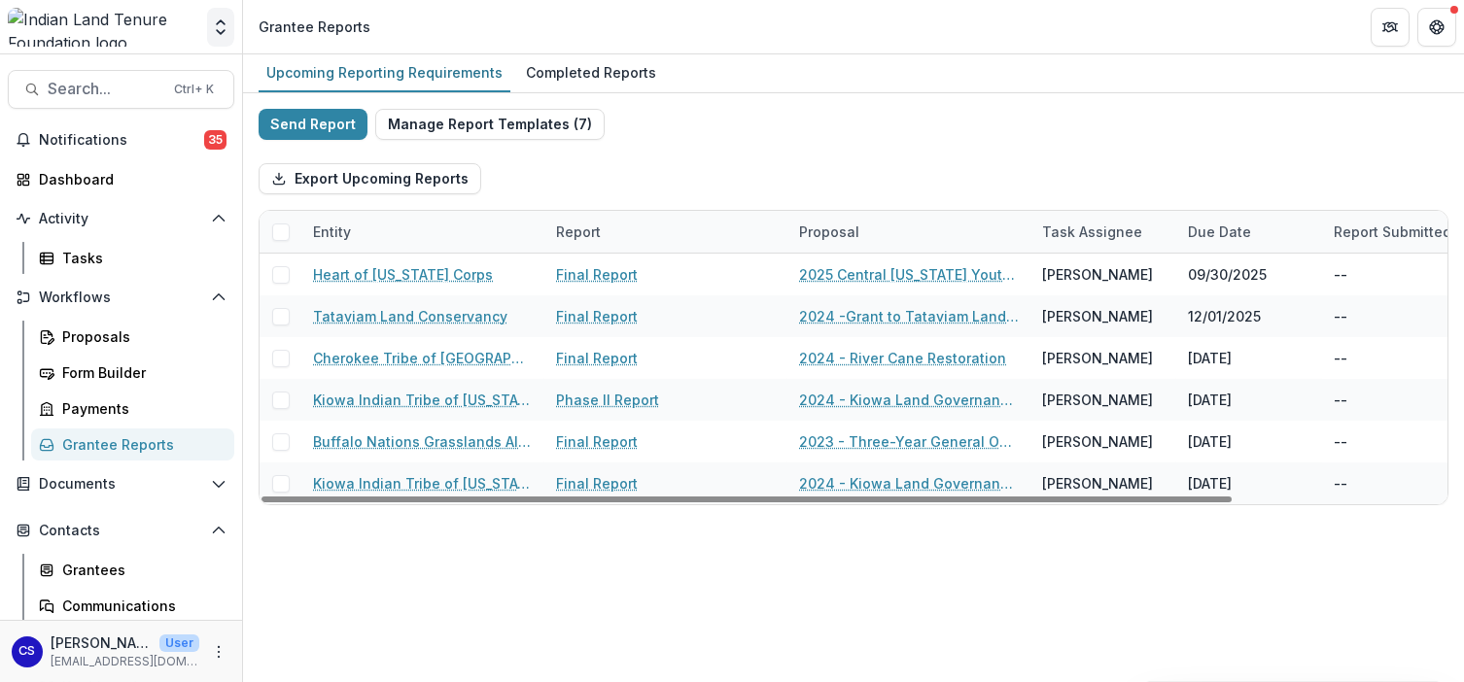
click at [221, 21] on polyline "Open entity switcher" at bounding box center [221, 22] width 8 height 4
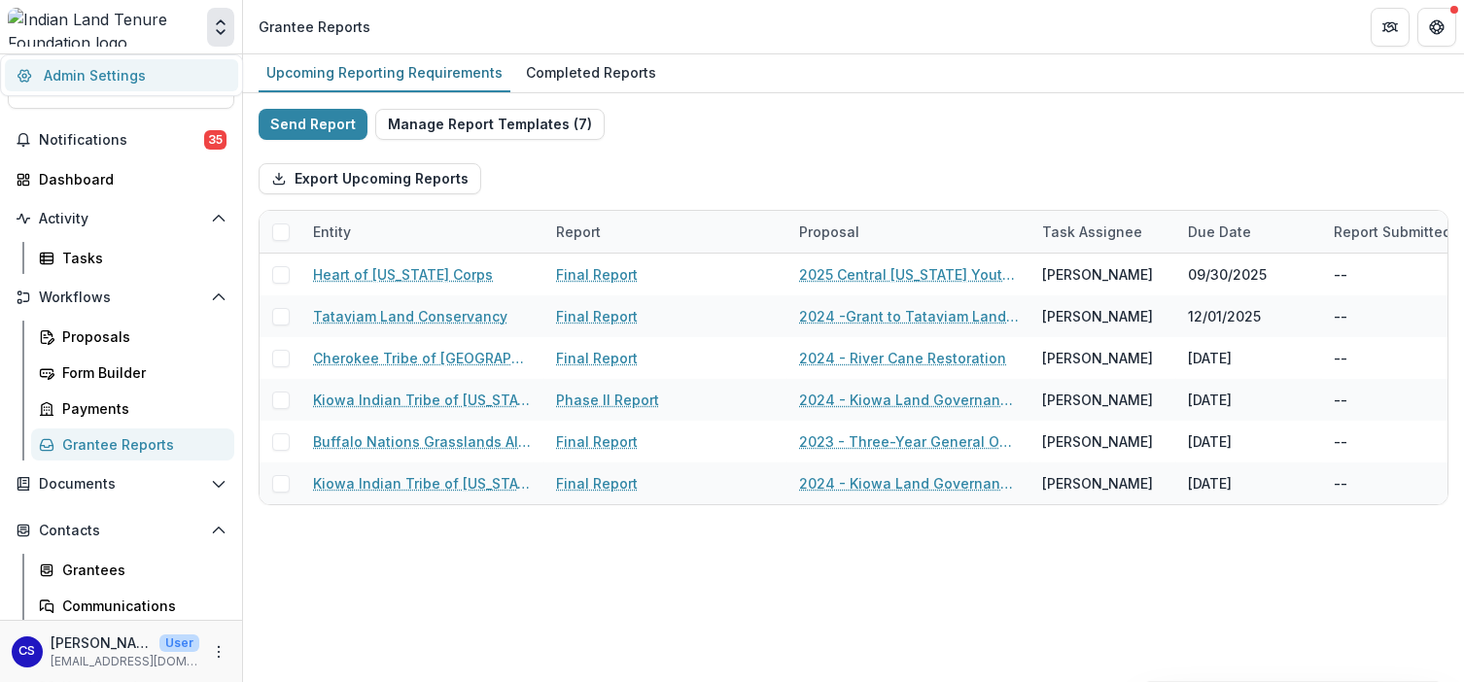
click at [87, 75] on link "Admin Settings" at bounding box center [121, 75] width 233 height 32
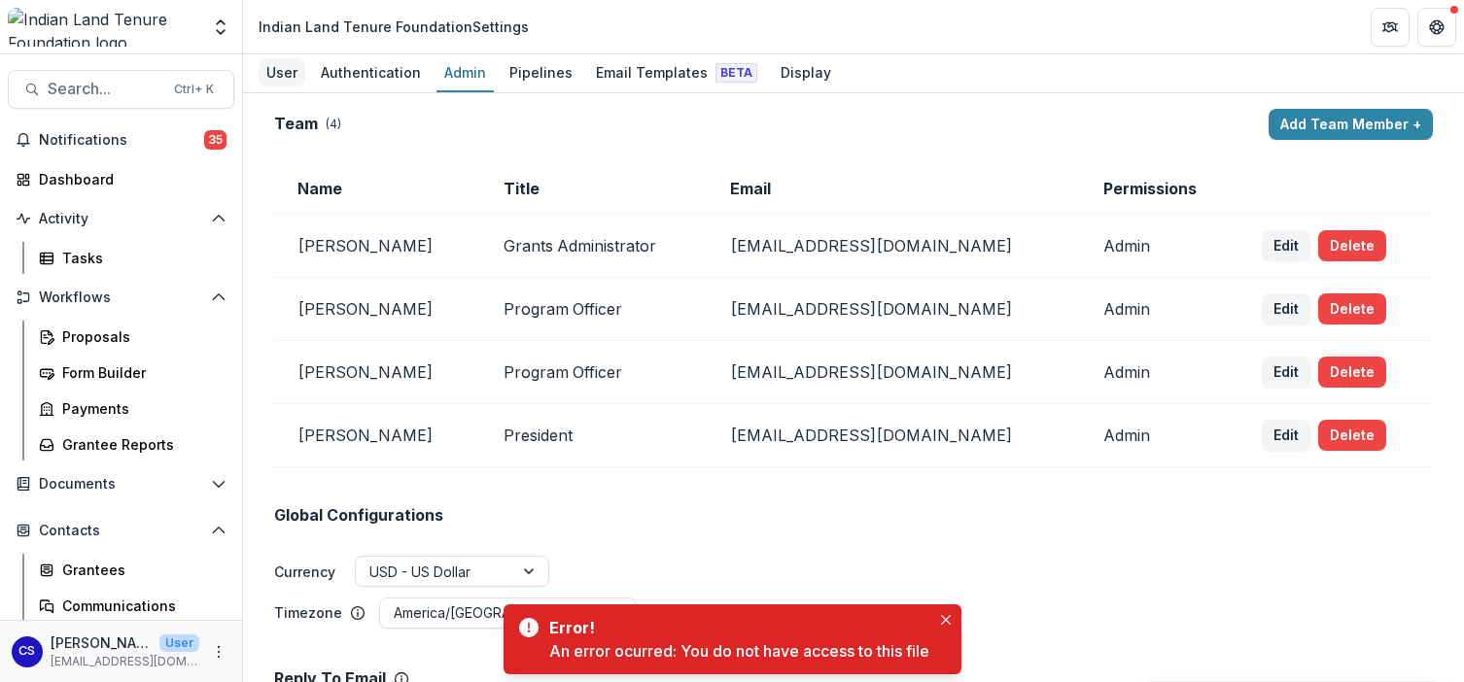
click at [299, 61] on div "User" at bounding box center [282, 72] width 47 height 28
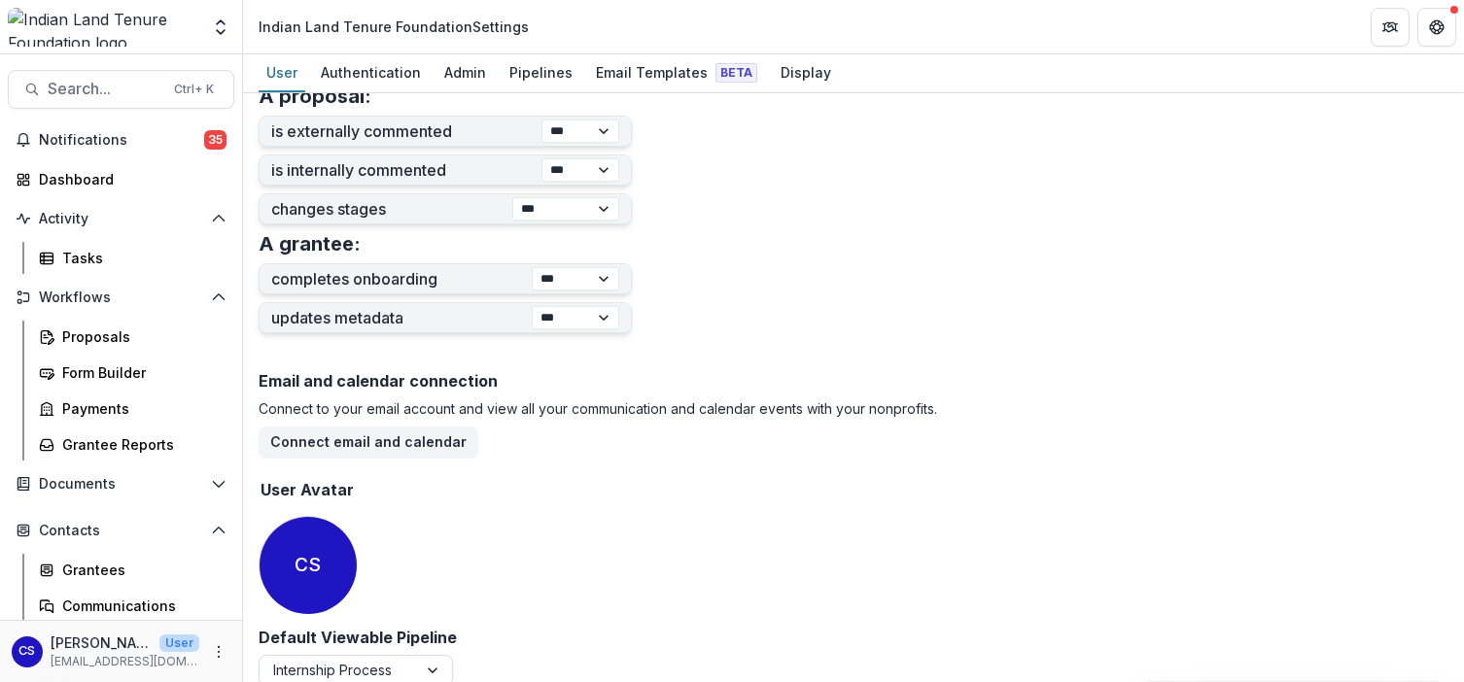
scroll to position [795, 0]
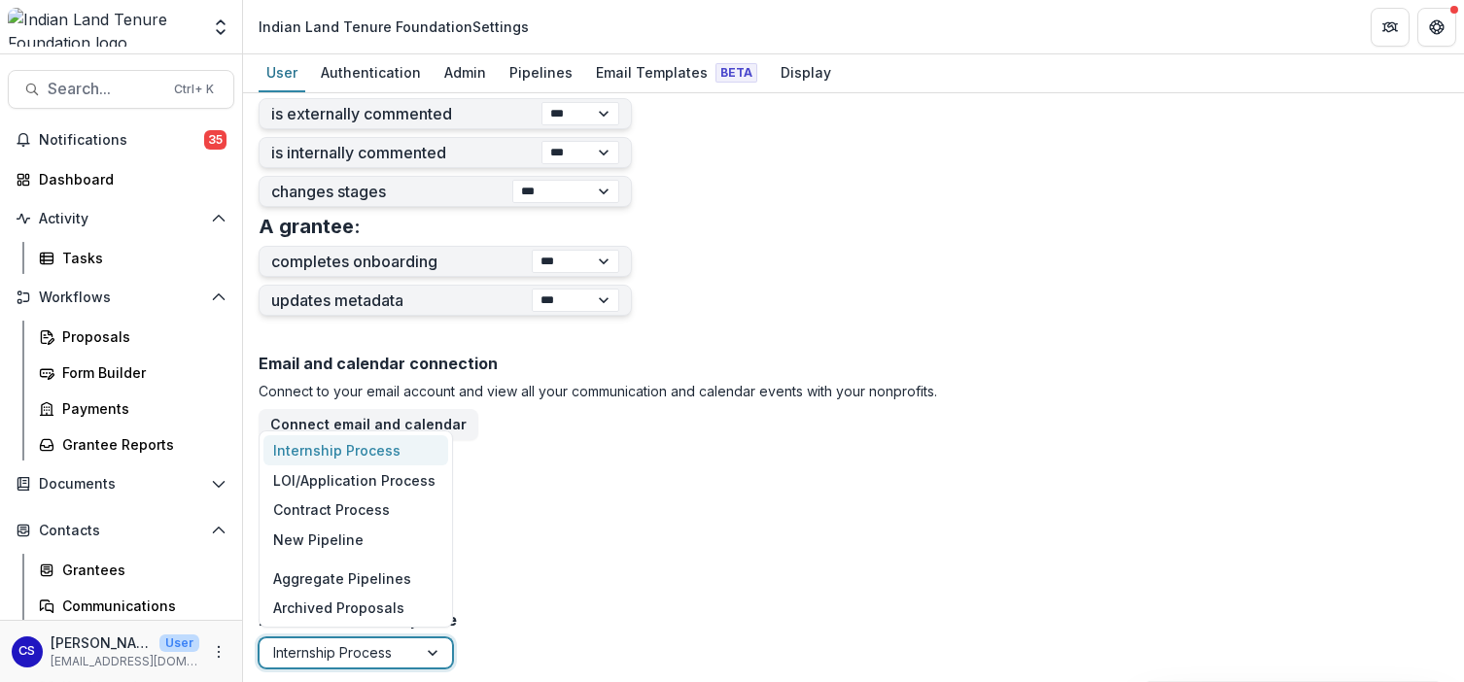
click at [421, 648] on div at bounding box center [434, 653] width 35 height 29
click at [400, 482] on div "LOI/Application Process" at bounding box center [355, 481] width 185 height 30
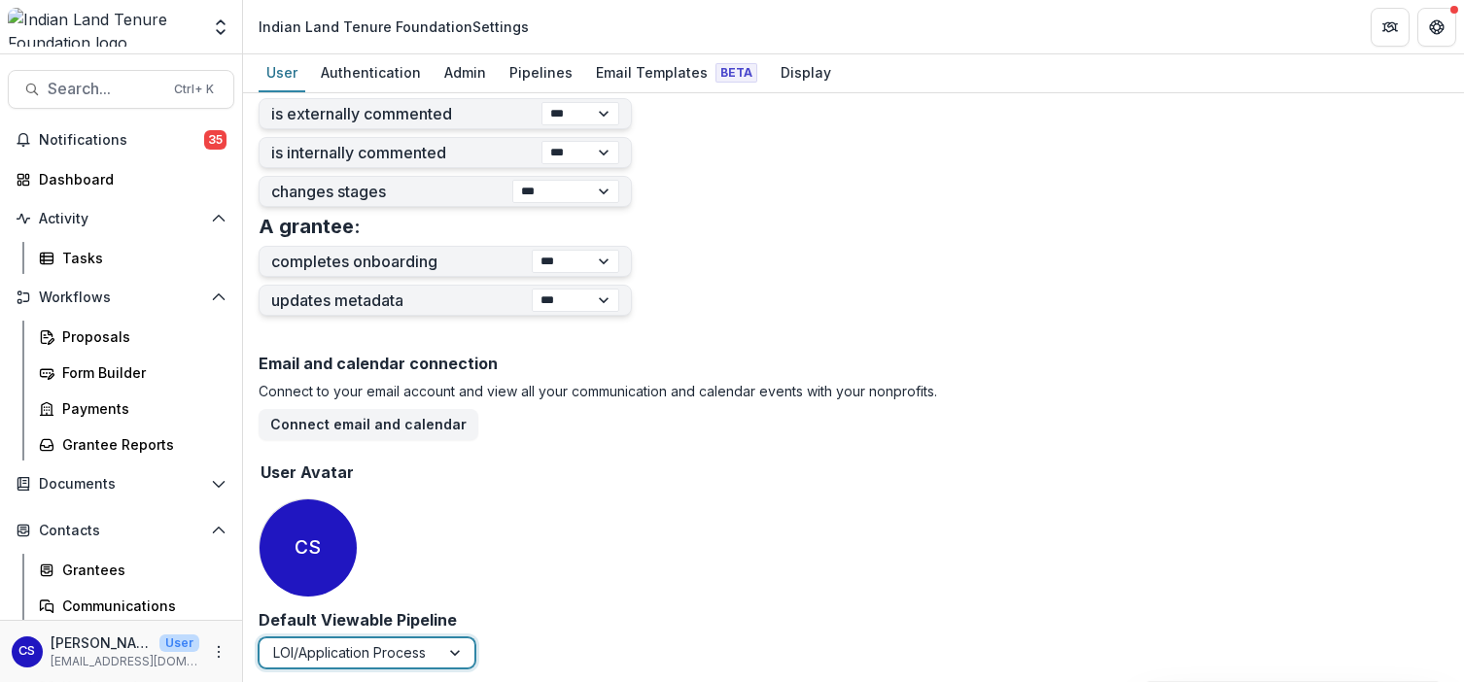
click at [626, 560] on div "Email and calendar connection Connect to your email account and view all your c…" at bounding box center [854, 478] width 1190 height 263
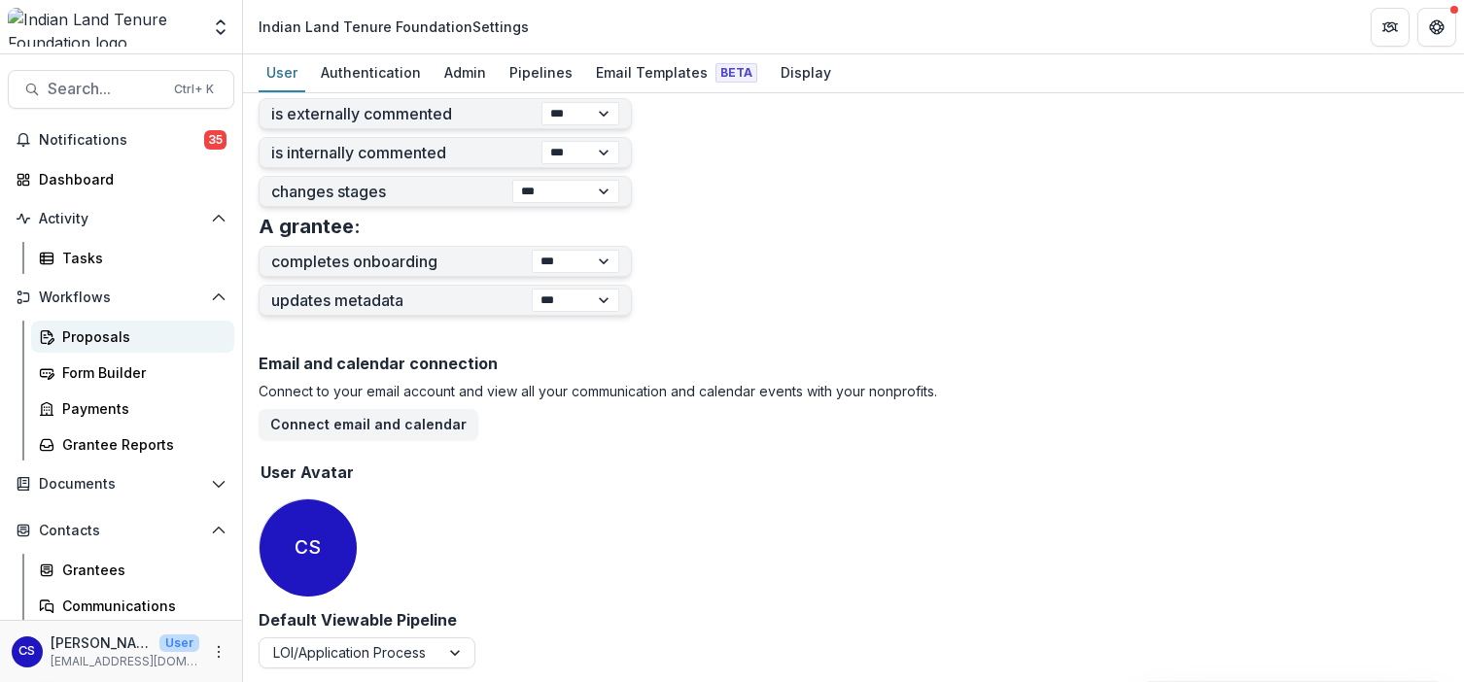
click at [65, 336] on div "Proposals" at bounding box center [140, 337] width 156 height 20
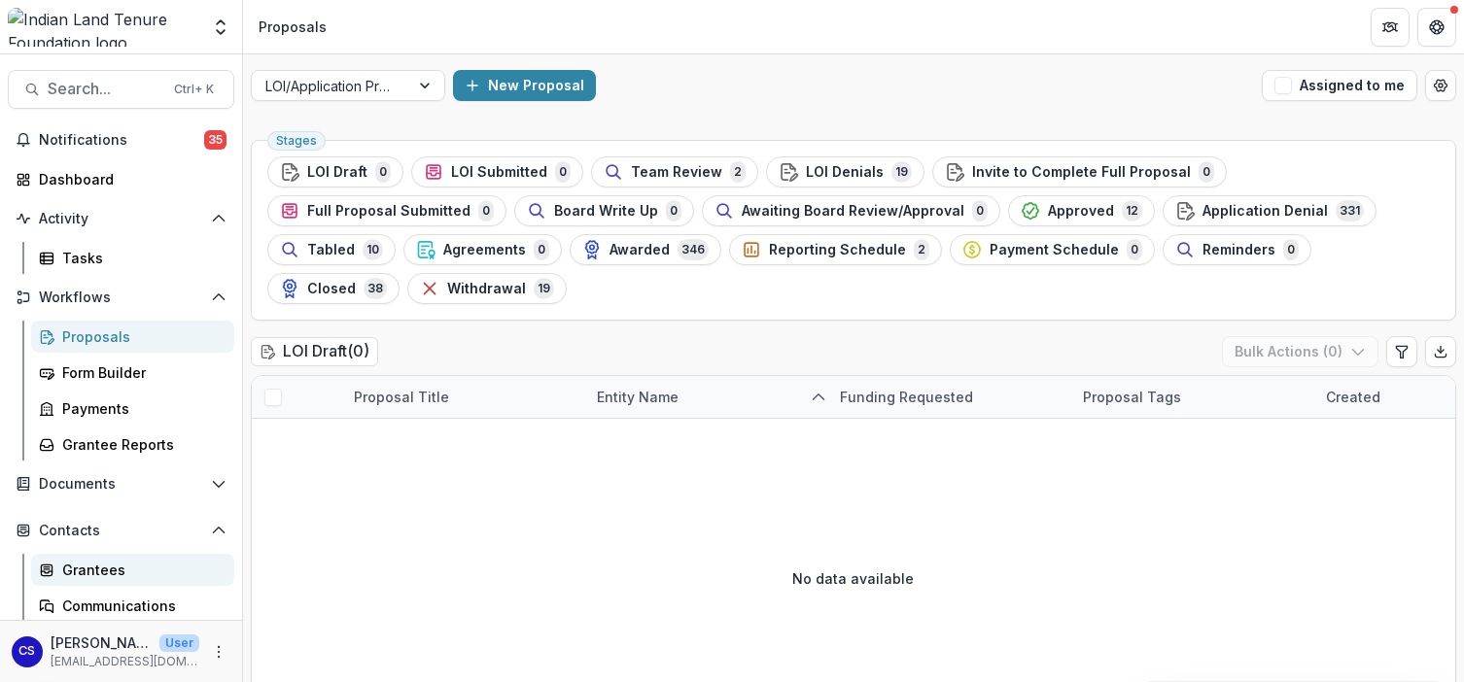
click at [92, 572] on div "Grantees" at bounding box center [140, 570] width 156 height 20
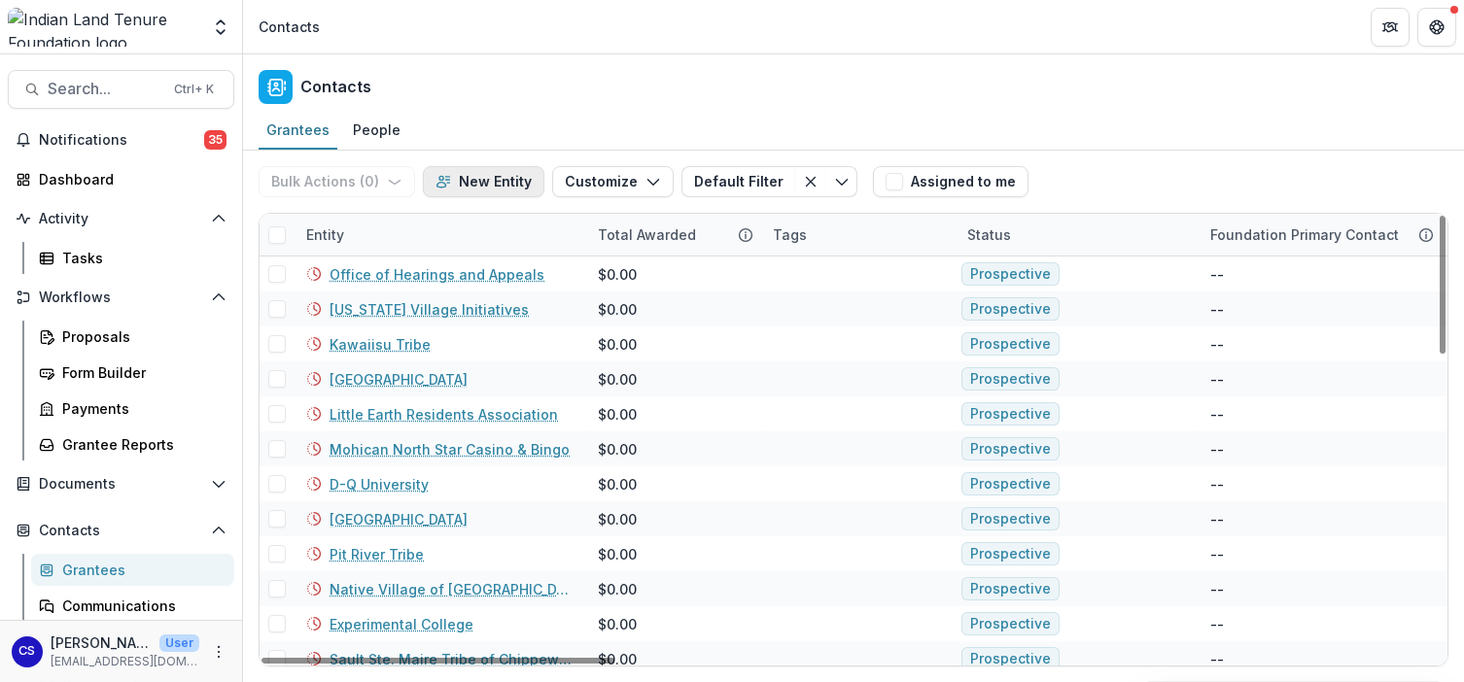
click at [487, 171] on button "New Entity" at bounding box center [483, 181] width 121 height 31
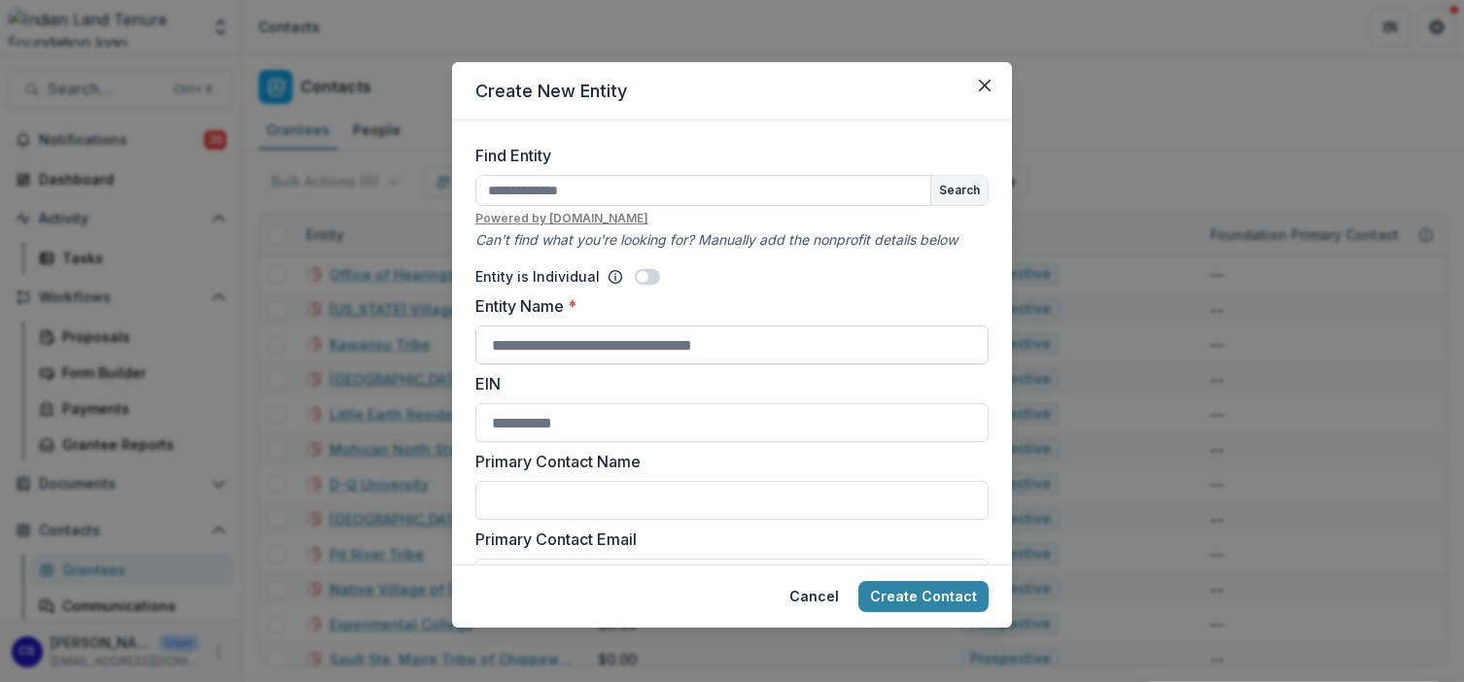
click at [609, 336] on input "Entity Name *" at bounding box center [731, 345] width 513 height 39
type input "**********"
click at [627, 503] on input "Primary Contact Name" at bounding box center [731, 500] width 513 height 39
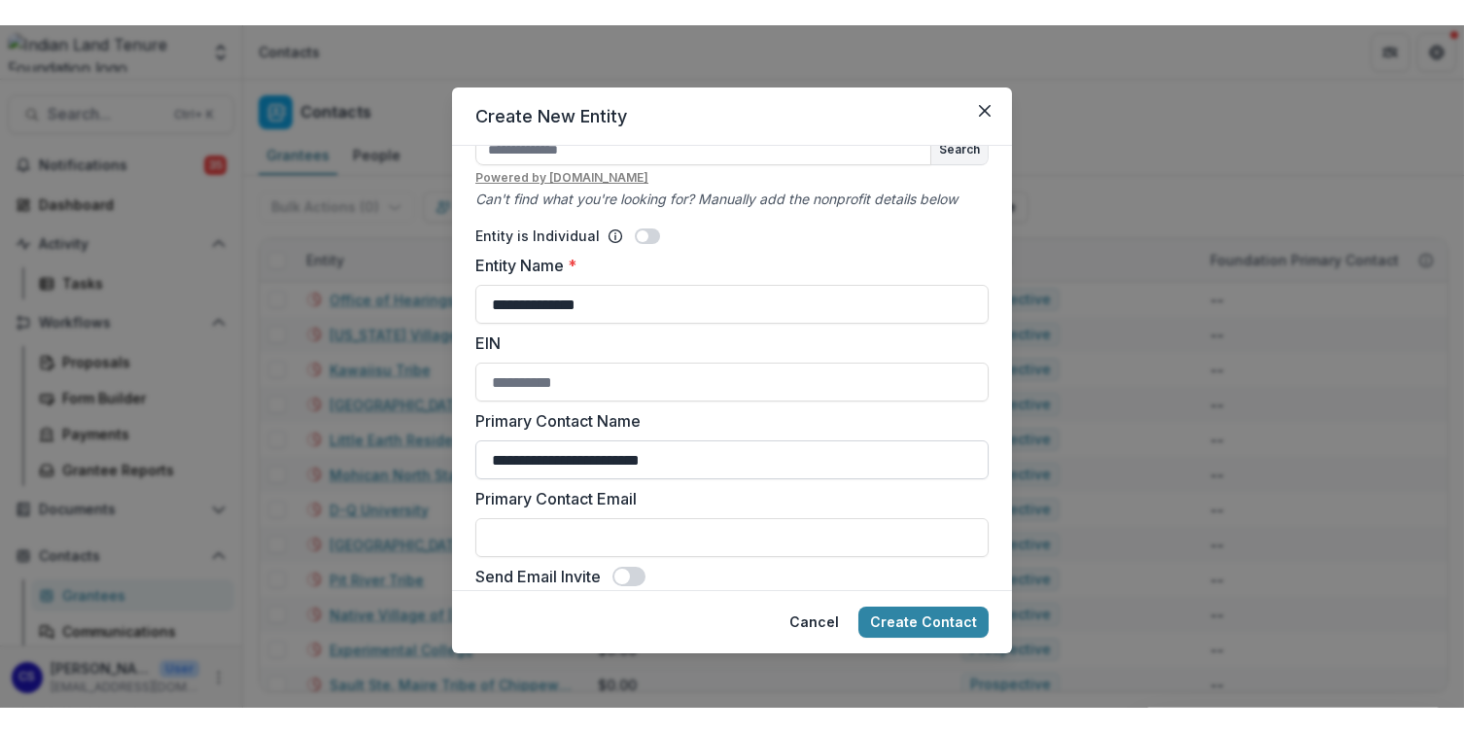
scroll to position [86, 0]
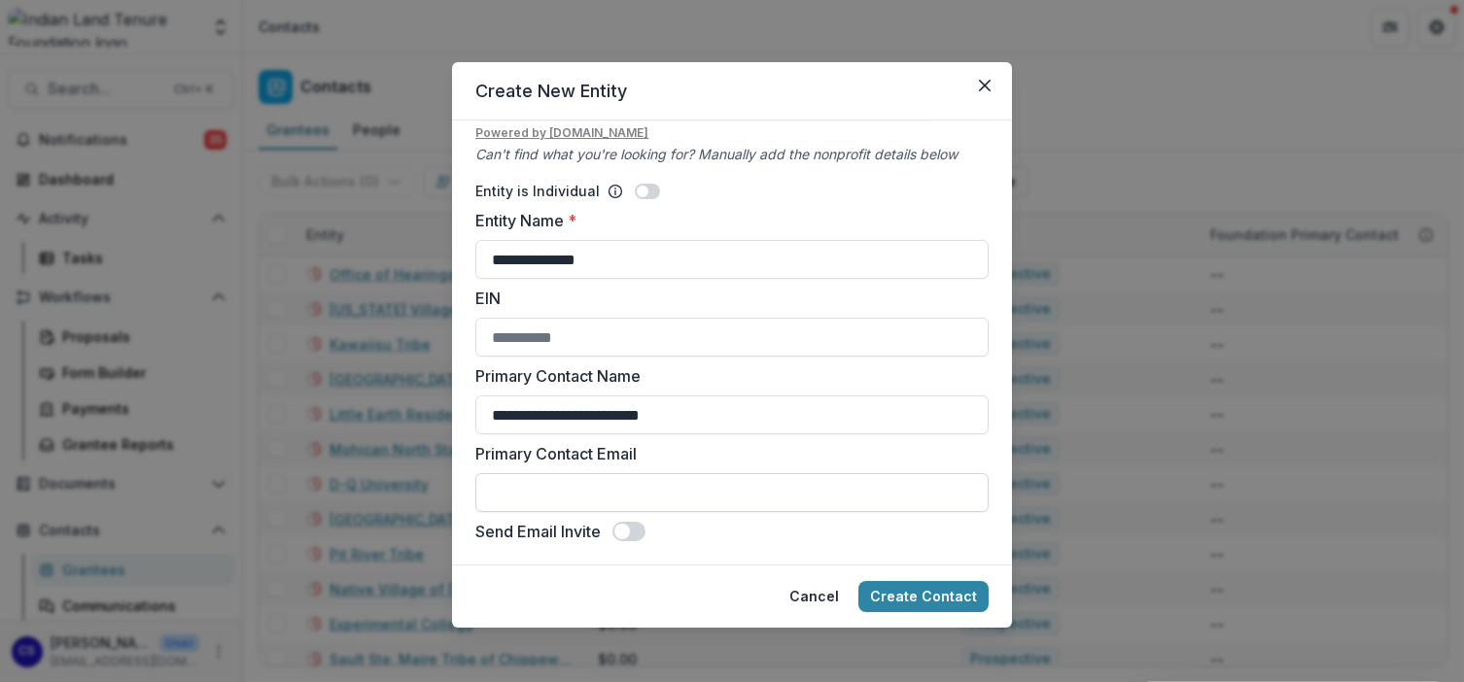
type input "**********"
drag, startPoint x: 666, startPoint y: 489, endPoint x: 701, endPoint y: 439, distance: 60.7
click at [666, 489] on input "Primary Contact Email" at bounding box center [731, 492] width 513 height 39
drag, startPoint x: 724, startPoint y: 411, endPoint x: 468, endPoint y: 421, distance: 256.8
click at [468, 421] on form "**********" at bounding box center [732, 343] width 560 height 444
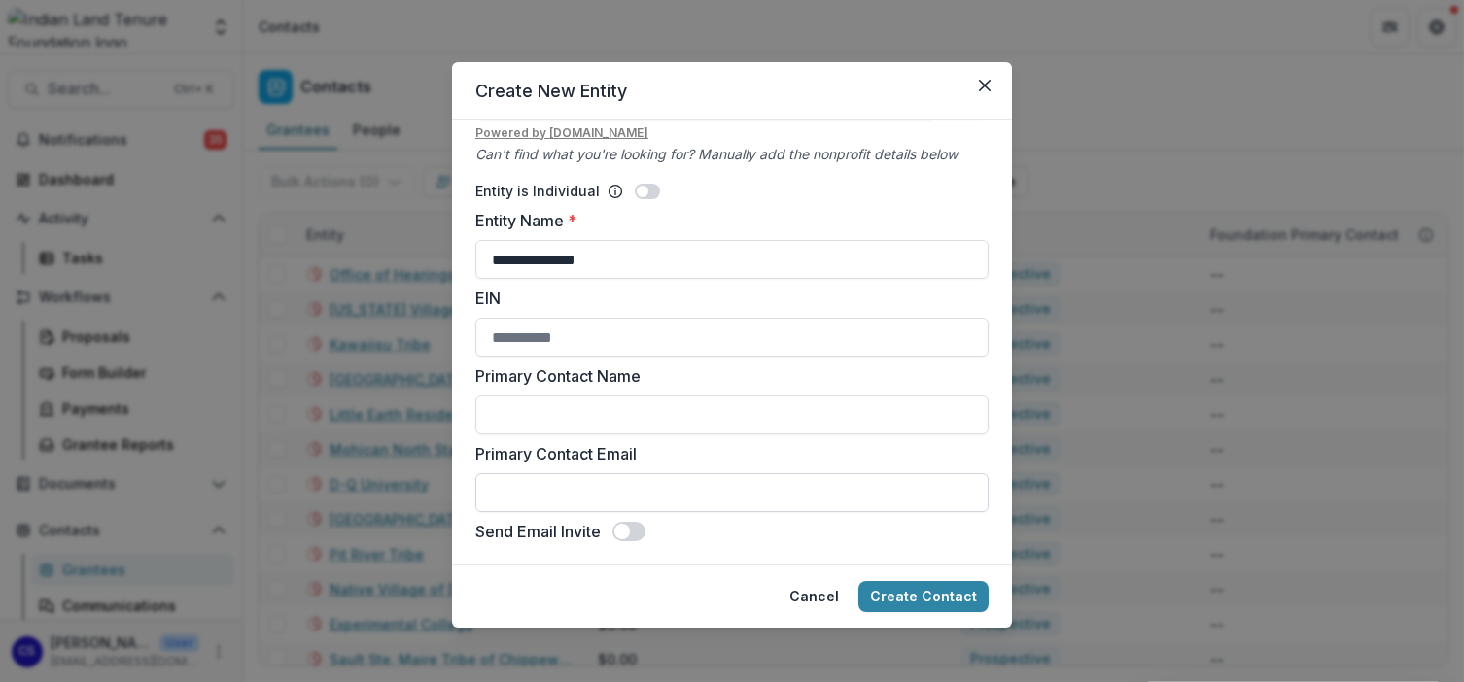
click at [523, 492] on input "Primary Contact Email" at bounding box center [731, 492] width 513 height 39
type input "**********"
click at [665, 418] on input "Primary Contact Name" at bounding box center [731, 415] width 513 height 39
type input "*******"
click at [635, 535] on span at bounding box center [628, 531] width 33 height 19
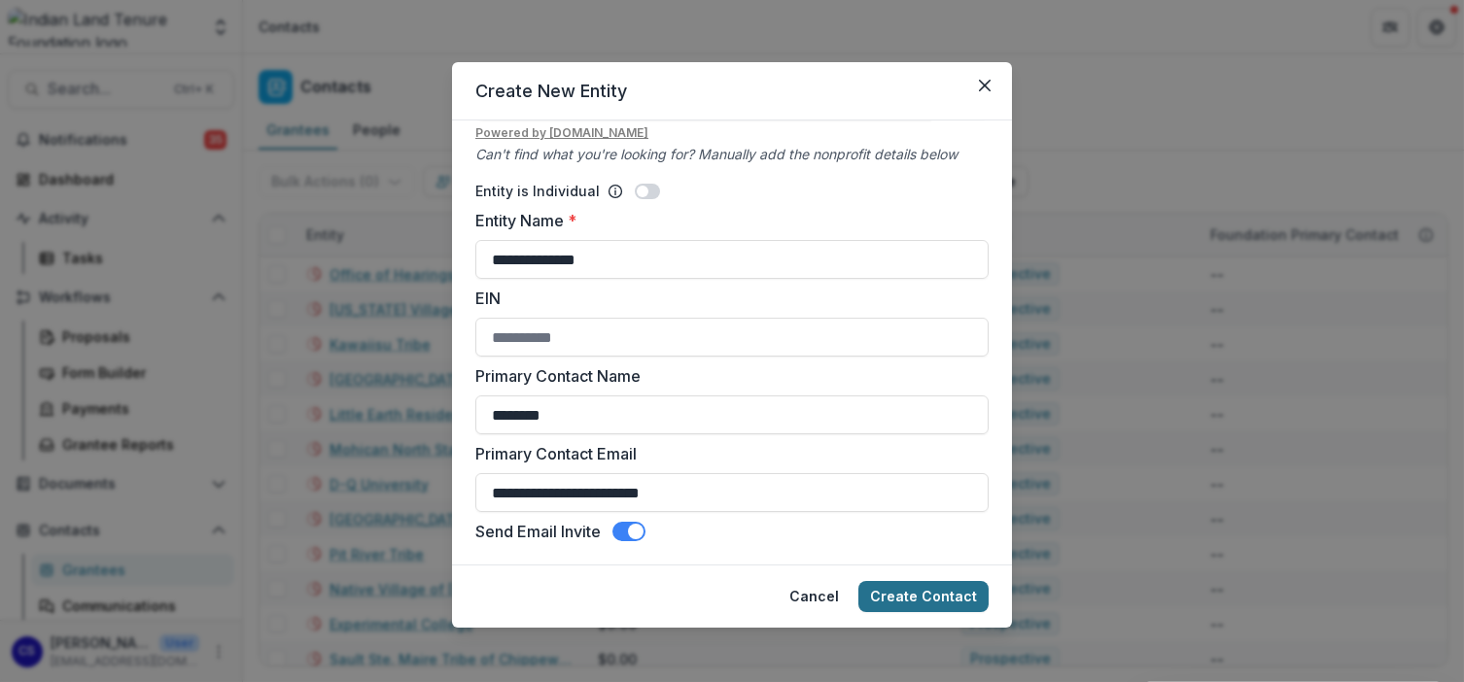
click at [931, 590] on button "Create Contact" at bounding box center [923, 596] width 130 height 31
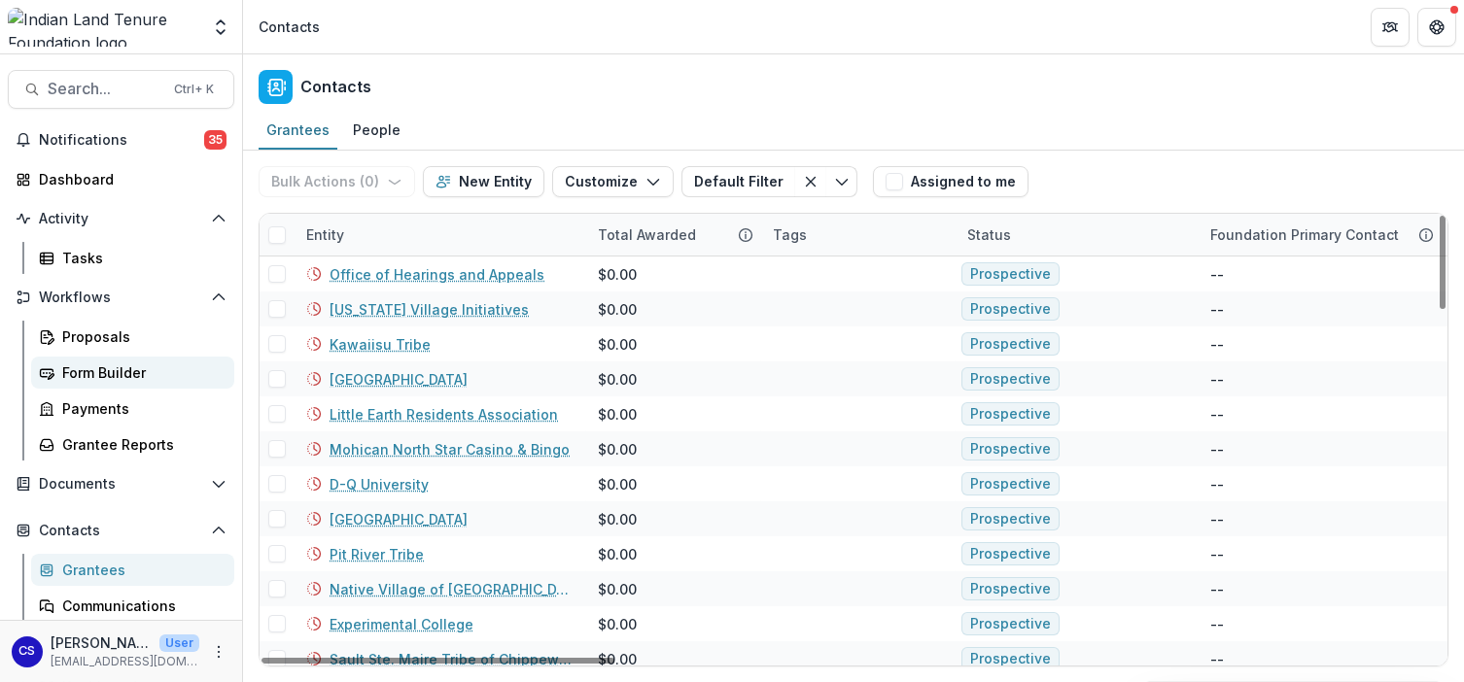
click at [152, 363] on div "Form Builder" at bounding box center [140, 373] width 156 height 20
